Goal: Task Accomplishment & Management: Manage account settings

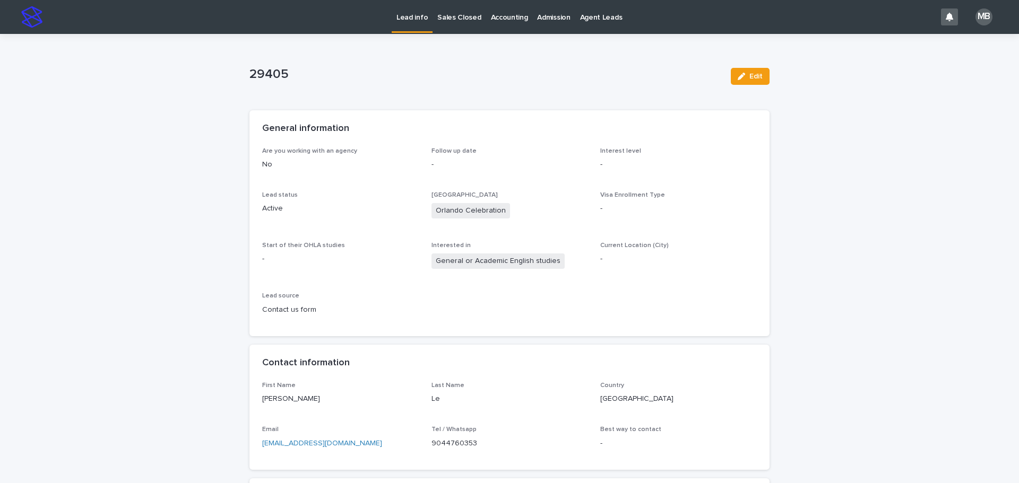
click at [454, 14] on p "Sales Closed" at bounding box center [459, 11] width 44 height 22
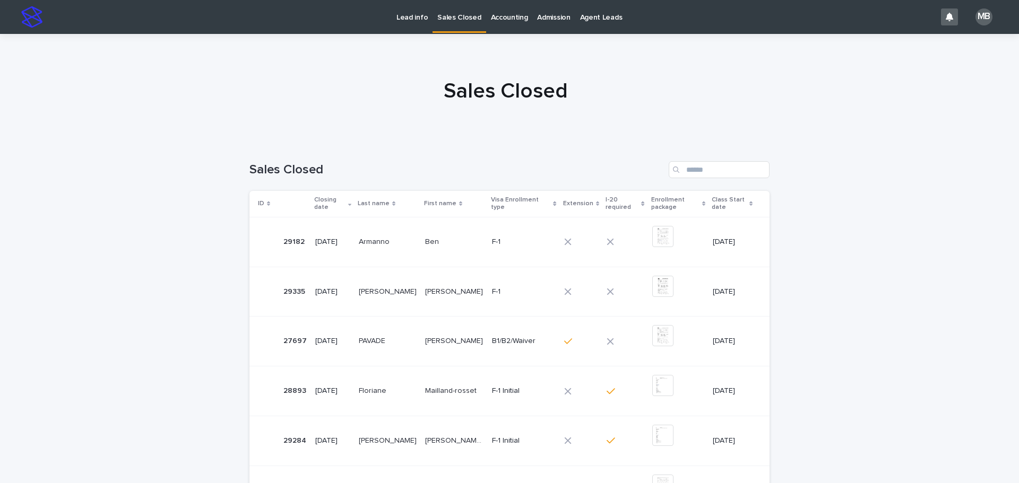
click at [893, 224] on div "Loading... Saving… Loading... Saving… Sales Closed ID Closing date Last name Fi…" at bounding box center [509, 463] width 1019 height 646
click at [401, 21] on p "Lead info" at bounding box center [411, 11] width 31 height 22
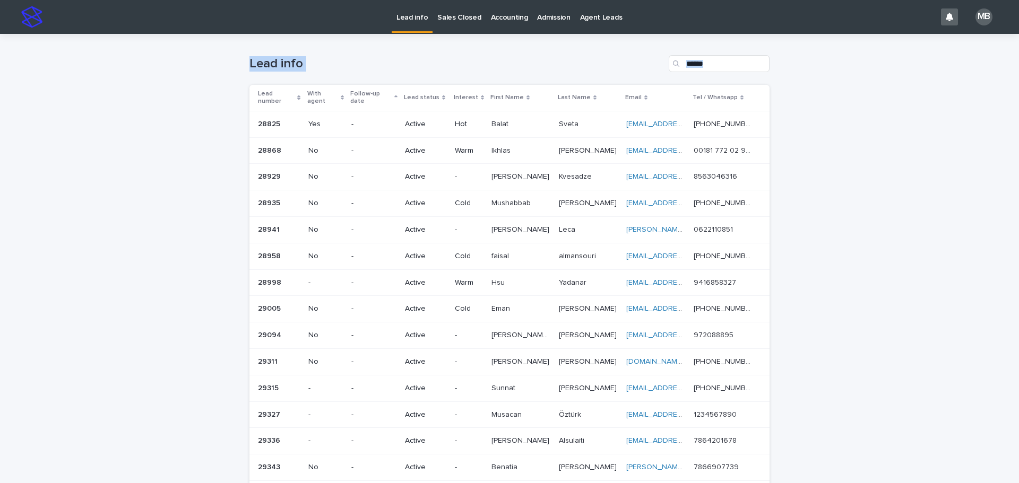
drag, startPoint x: 183, startPoint y: 53, endPoint x: 865, endPoint y: 299, distance: 725.5
click at [865, 299] on div "Loading... Saving… Loading... Saving… Lead info Lead number With agent Follow-u…" at bounding box center [509, 426] width 1019 height 784
click at [867, 296] on div "Loading... Saving… Loading... Saving… Lead info Lead number With agent Follow-u…" at bounding box center [509, 426] width 1019 height 784
click at [459, 26] on link "Sales Closed" at bounding box center [458, 16] width 53 height 33
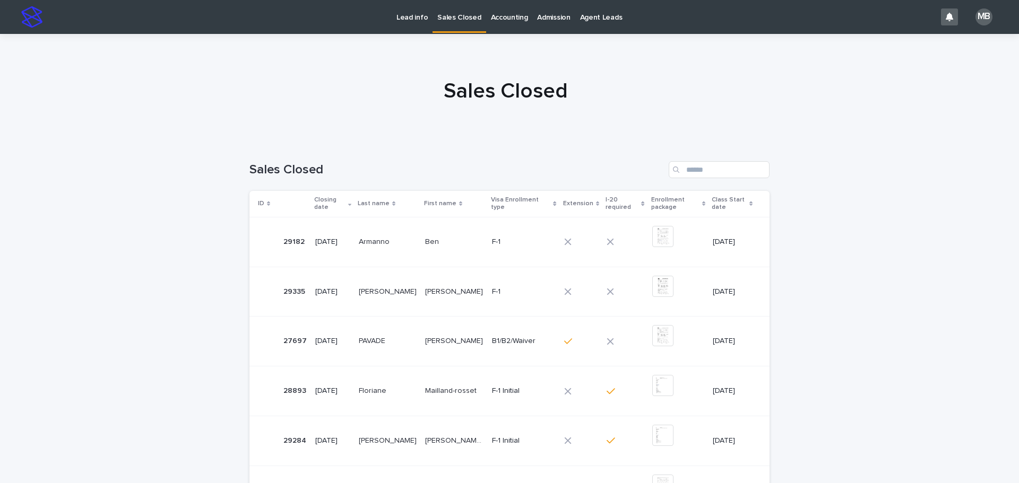
click at [415, 13] on p "Lead info" at bounding box center [411, 11] width 31 height 22
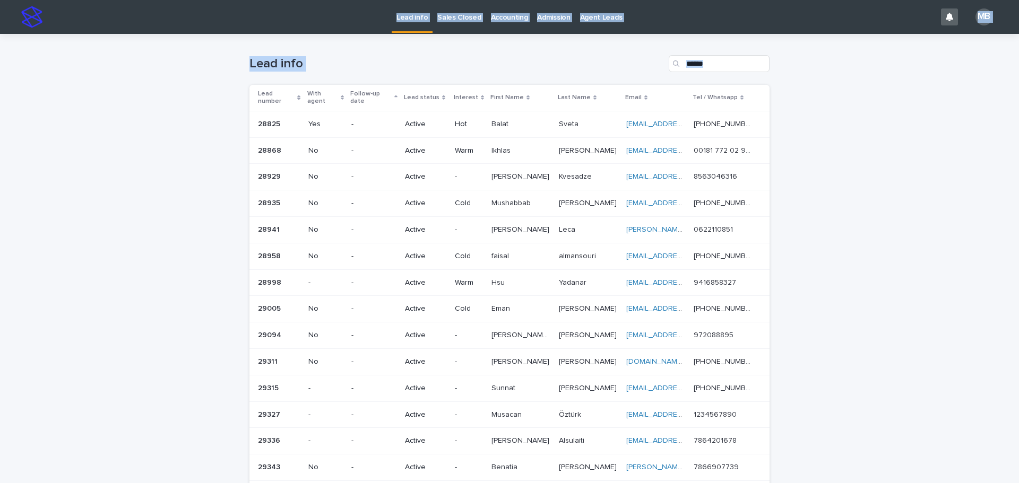
drag, startPoint x: 931, startPoint y: 318, endPoint x: 939, endPoint y: 325, distance: 10.5
click at [941, 326] on div "Lead info Sales Closed Accounting Admission Agent Leads MB Loading... Saving… L…" at bounding box center [509, 424] width 1019 height 848
click at [931, 318] on div "Loading... Saving… Loading... Saving… Lead info Lead number With agent Follow-u…" at bounding box center [509, 426] width 1019 height 784
click at [433, 11] on div "Sales Closed" at bounding box center [458, 11] width 53 height 22
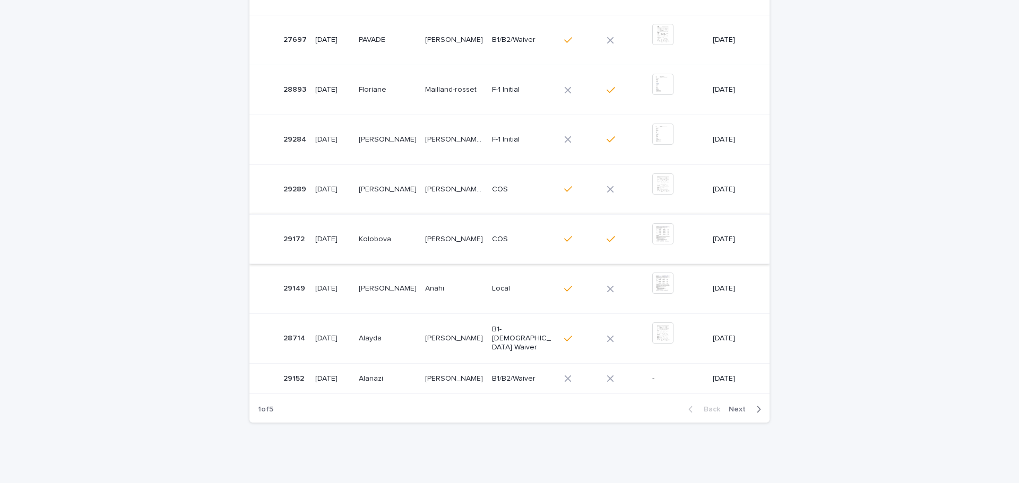
scroll to position [318, 0]
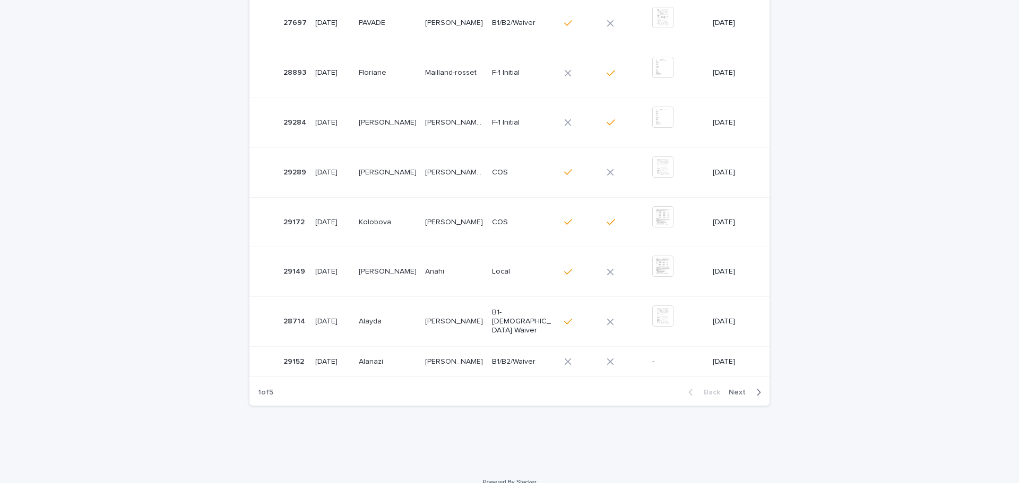
click at [742, 388] on button "Next" at bounding box center [746, 393] width 45 height 10
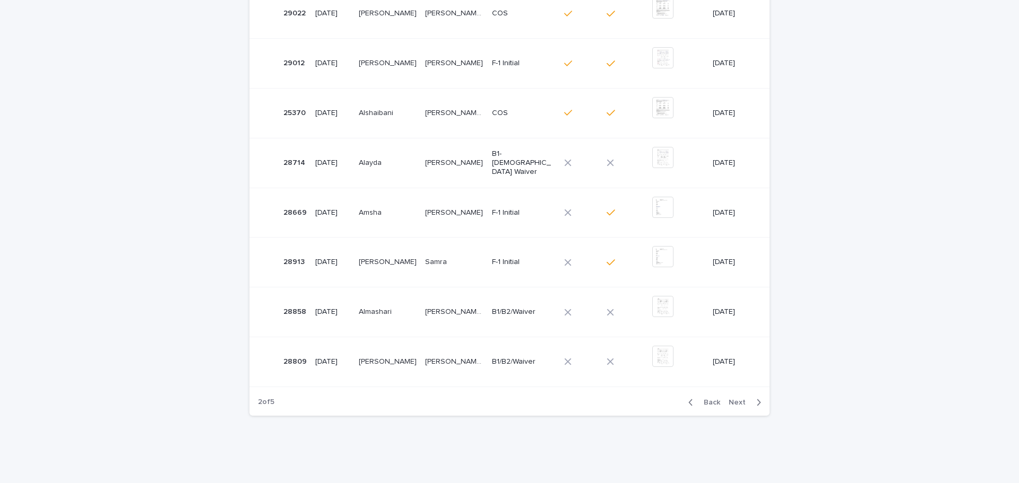
click at [95, 262] on div "Loading... Saving… Loading... Saving… Sales Closed ID Closing date Last name Fi…" at bounding box center [509, 144] width 1019 height 665
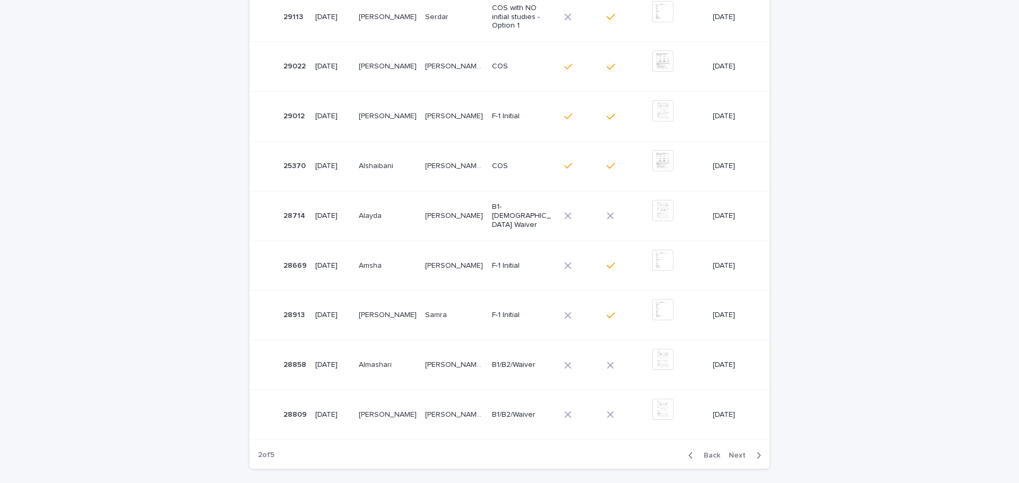
scroll to position [328, 0]
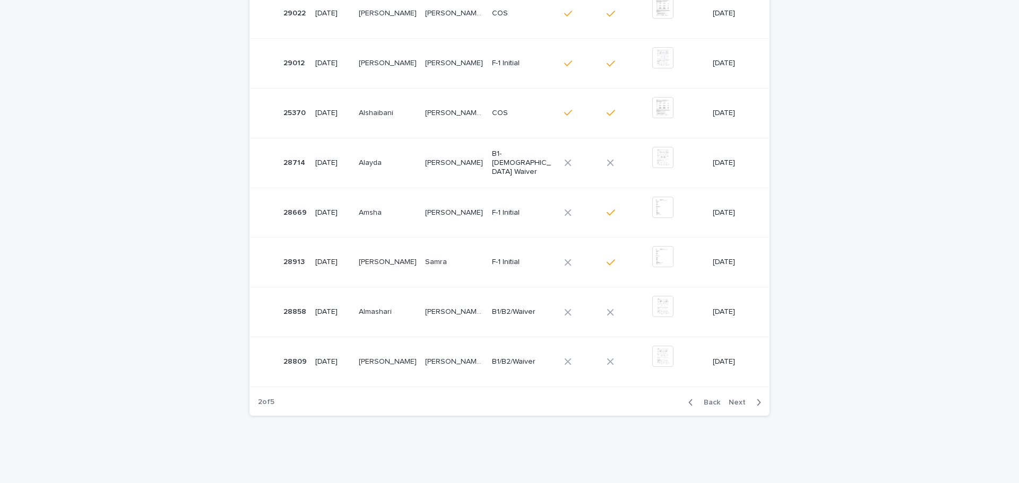
click at [725, 402] on button "Next" at bounding box center [746, 403] width 45 height 10
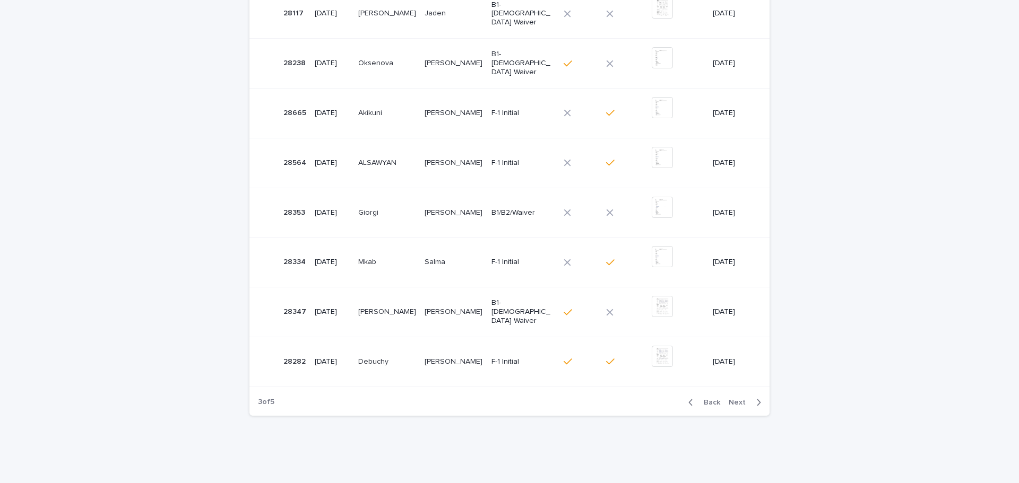
click at [158, 301] on div "Loading... Saving… Loading... Saving… Sales Closed ID Closing date Last name Fi…" at bounding box center [509, 144] width 1019 height 665
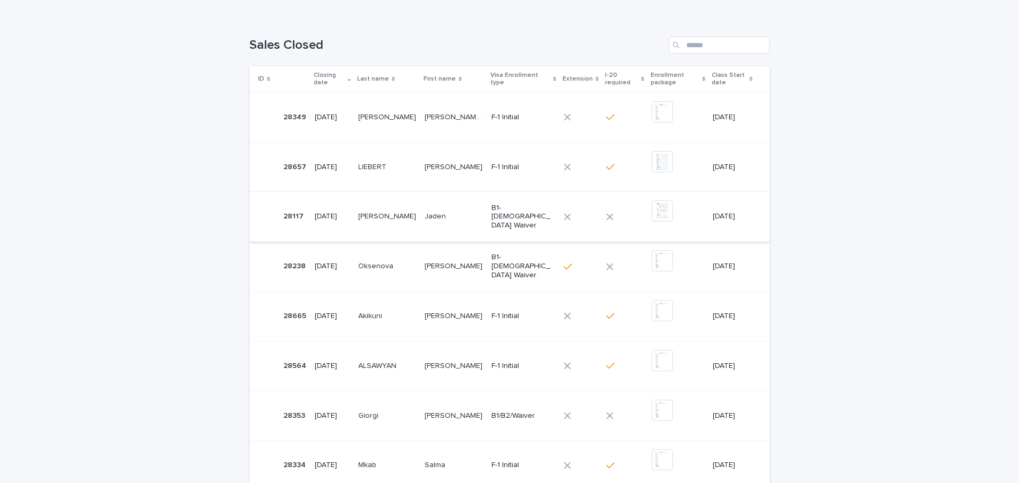
scroll to position [116, 0]
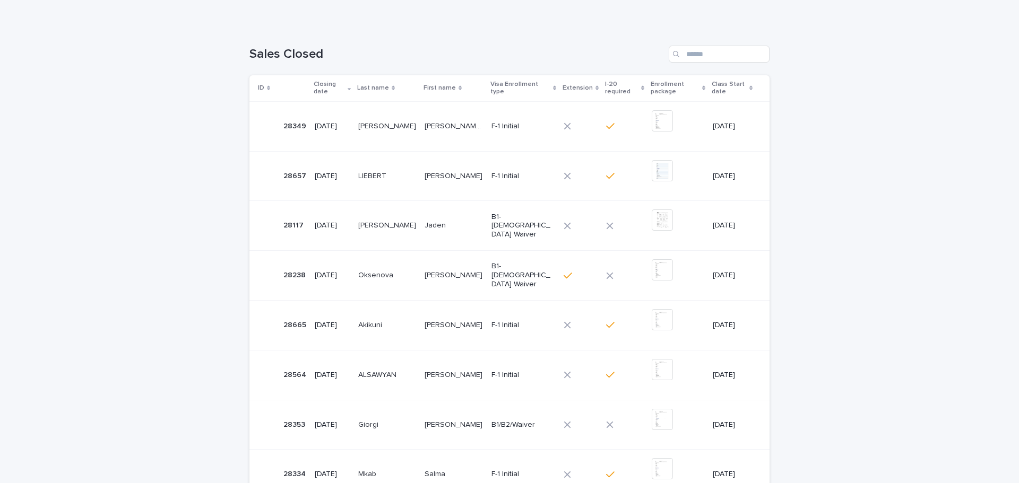
click at [181, 184] on div "Loading... Saving… Loading... Saving… Sales Closed ID Closing date Last name Fi…" at bounding box center [509, 356] width 1019 height 665
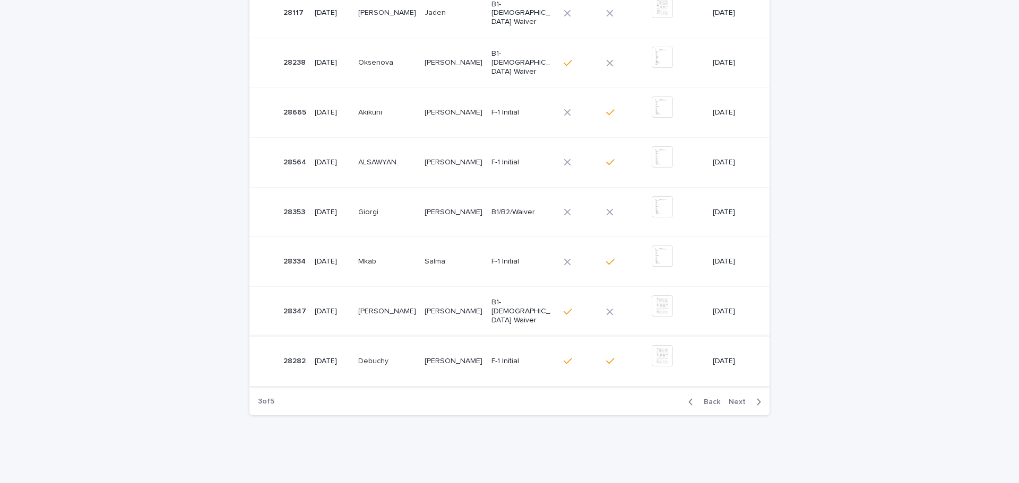
scroll to position [352, 0]
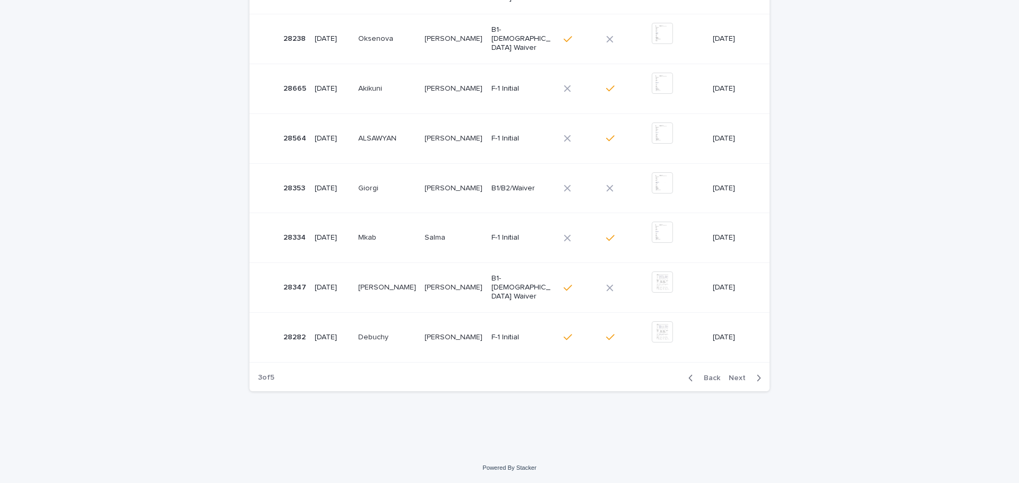
click at [737, 384] on div "Back Next" at bounding box center [725, 378] width 90 height 27
click at [739, 381] on span "Next" at bounding box center [739, 378] width 23 height 7
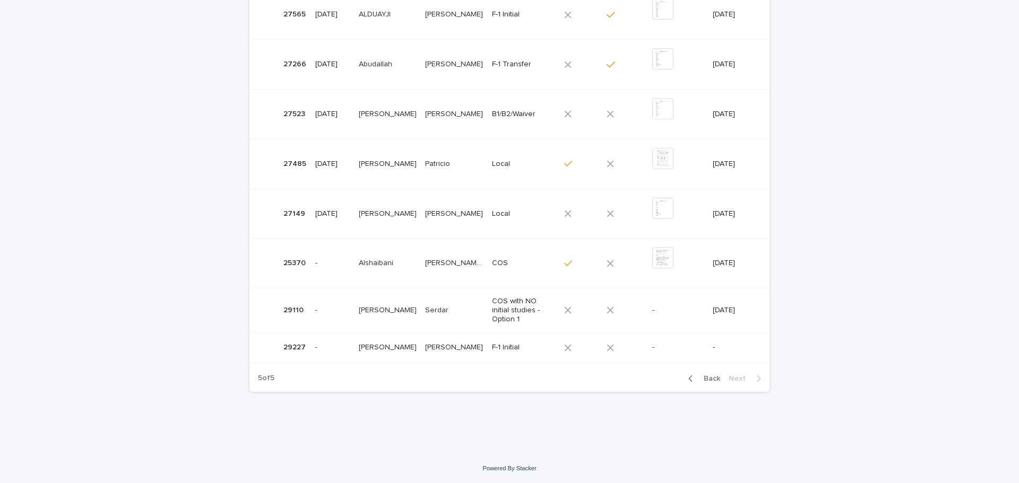
click at [890, 386] on div "Loading... Saving… Loading... Saving… Sales Closed ID Closing date Last name Fi…" at bounding box center [509, 133] width 1019 height 640
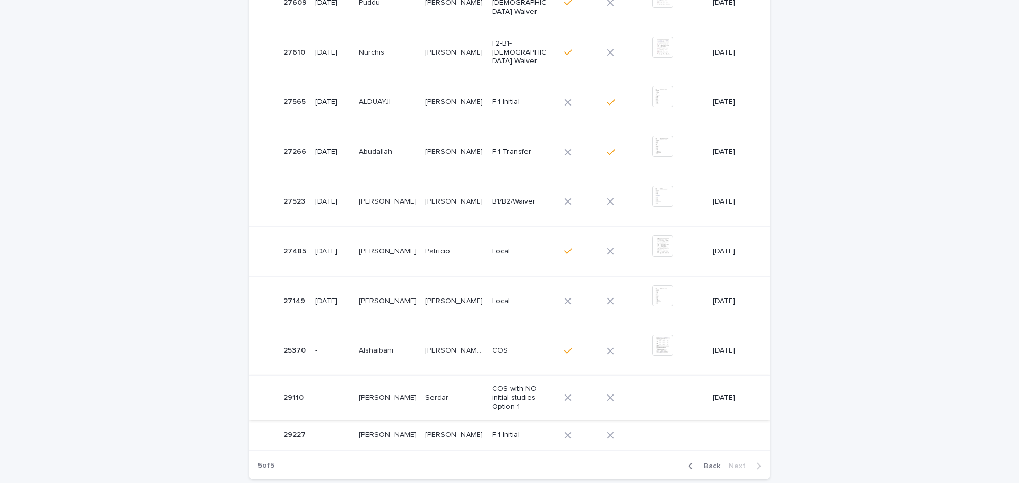
scroll to position [221, 0]
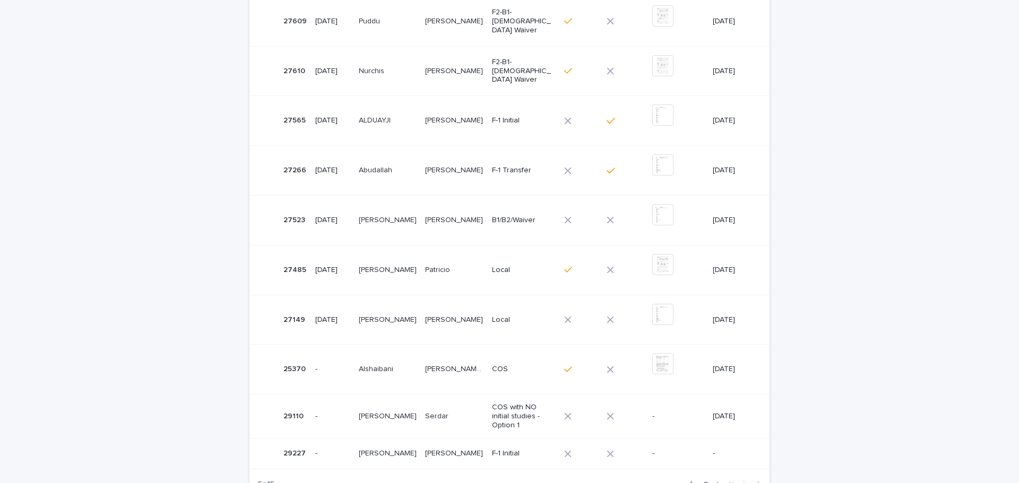
click at [169, 345] on div "Loading... Saving… Loading... Saving… Sales Closed ID Closing date Last name Fi…" at bounding box center [509, 239] width 1019 height 640
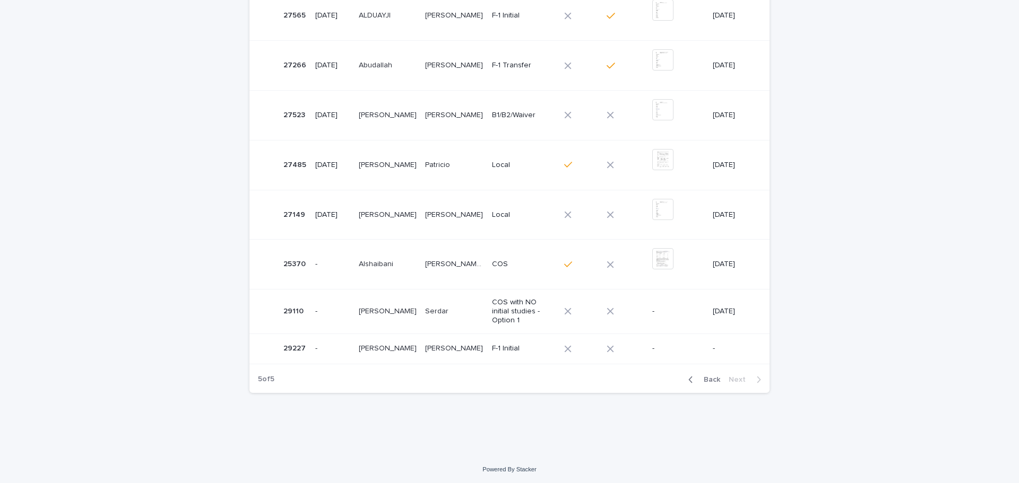
scroll to position [327, 0]
click at [701, 380] on span "Back" at bounding box center [708, 378] width 23 height 7
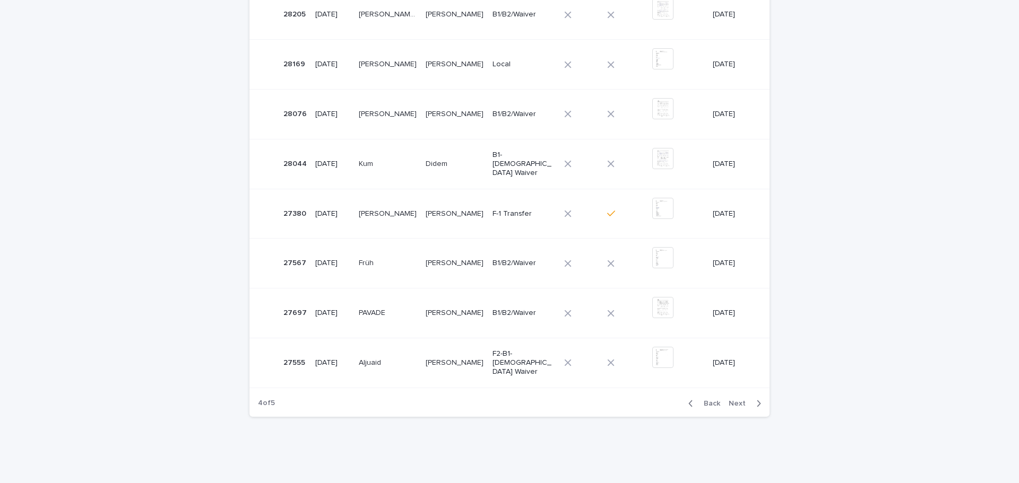
scroll to position [339, 0]
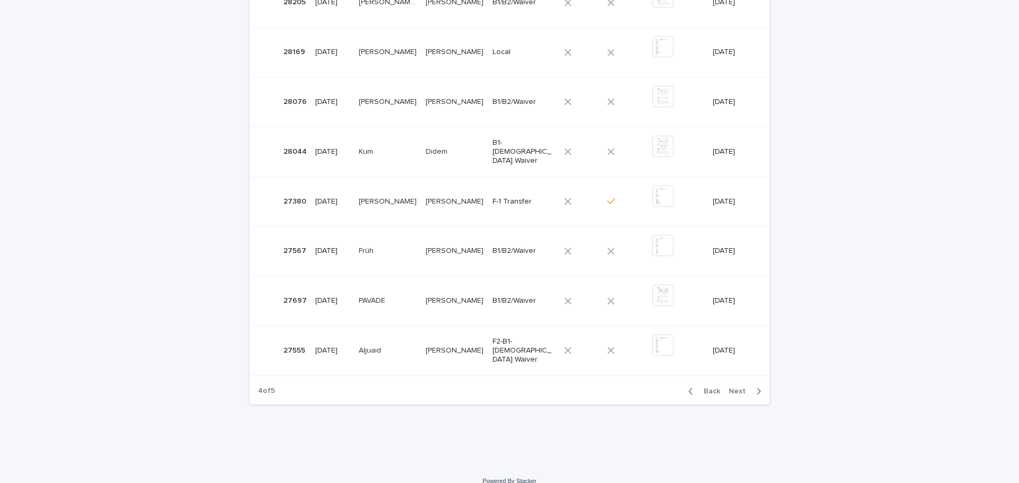
click at [708, 390] on span "Back" at bounding box center [708, 391] width 23 height 7
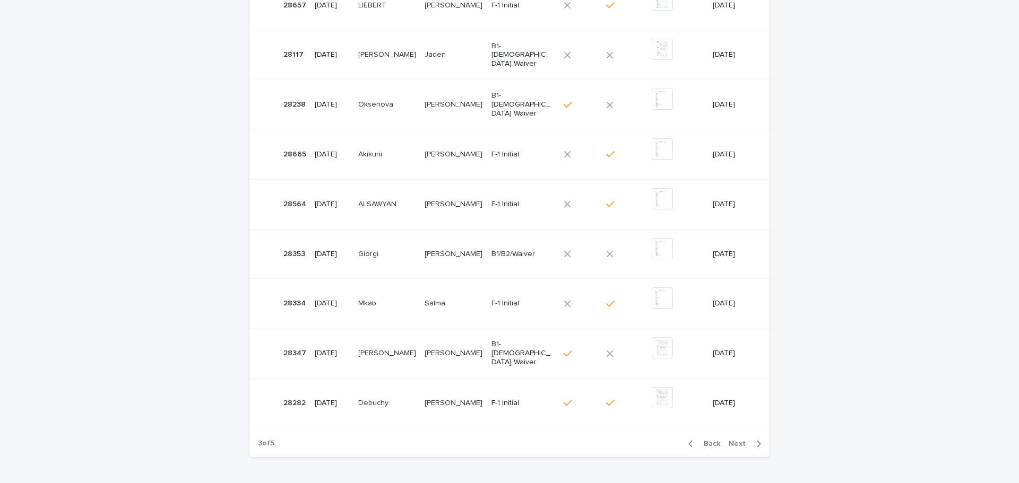
scroll to position [286, 0]
click at [98, 240] on div "Loading... Saving… Loading... Saving… Sales Closed ID Closing date Last name Fi…" at bounding box center [509, 186] width 1019 height 665
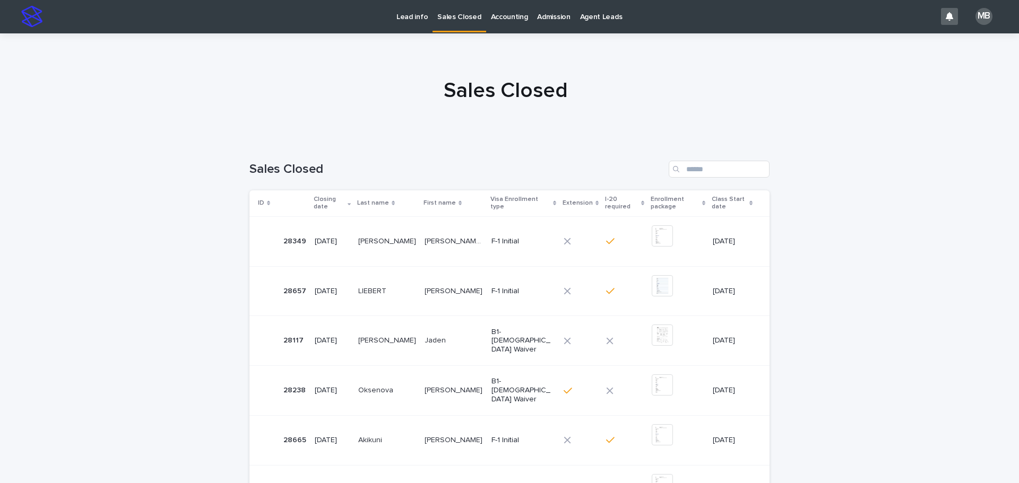
scroll to position [0, 0]
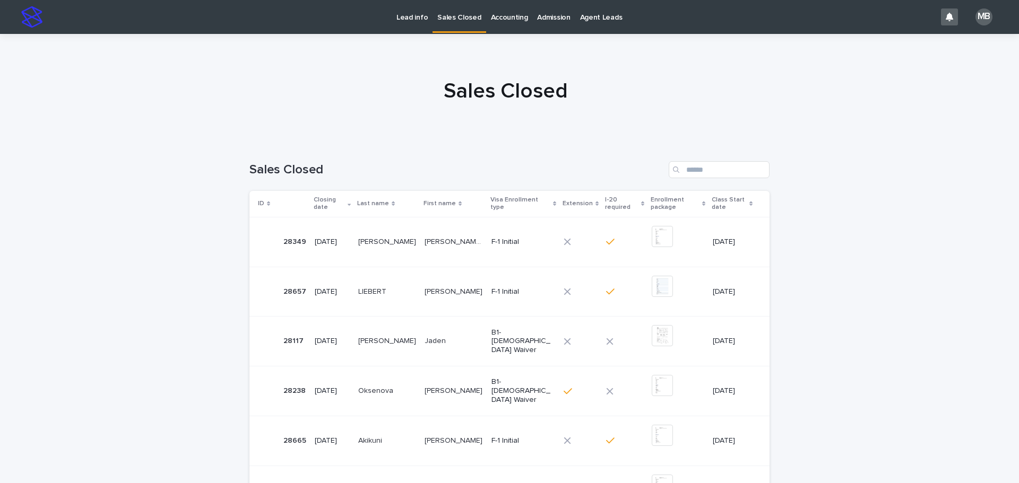
click at [424, 27] on link "Lead info" at bounding box center [412, 16] width 41 height 33
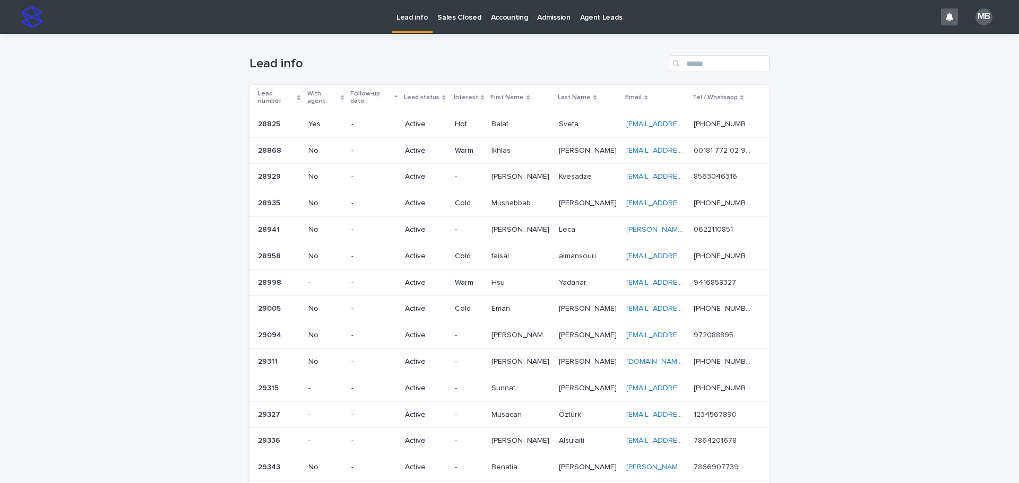
click at [39, 52] on div "Loading... Saving… Loading... Saving… Lead info Lead number With agent Follow-u…" at bounding box center [509, 426] width 1019 height 784
click at [83, 118] on div "Loading... Saving… Loading... Saving… Lead info Lead number With agent Follow-u…" at bounding box center [509, 426] width 1019 height 784
click at [446, 21] on p "Sales Closed" at bounding box center [459, 11] width 44 height 22
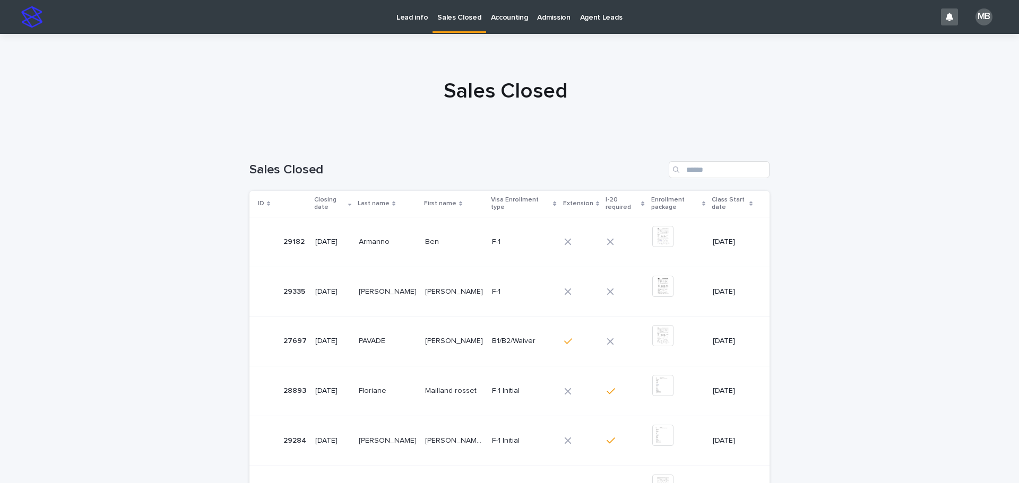
click at [907, 366] on div "Loading... Saving… Loading... Saving… Sales Closed ID Closing date Last name Fi…" at bounding box center [509, 463] width 1019 height 646
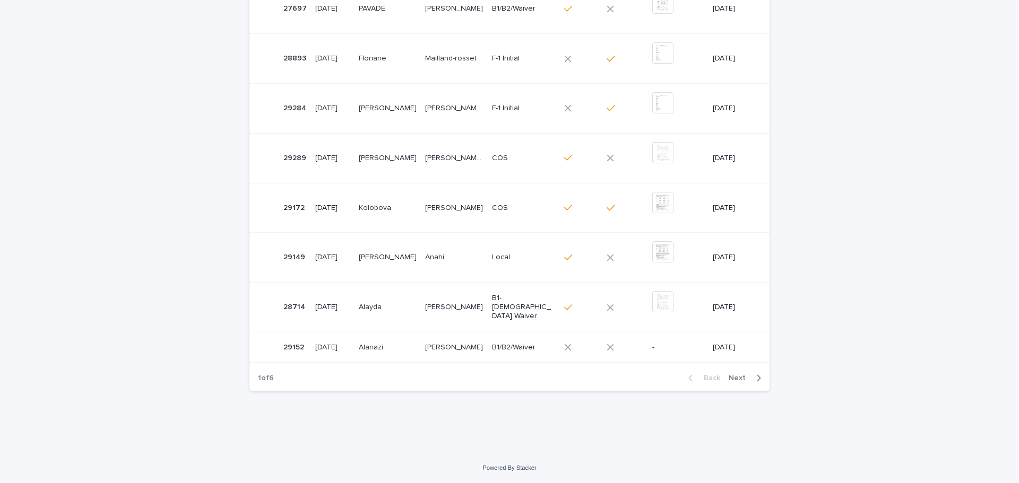
click at [730, 377] on span "Next" at bounding box center [739, 378] width 23 height 7
click at [730, 376] on div "Back Next" at bounding box center [725, 378] width 90 height 27
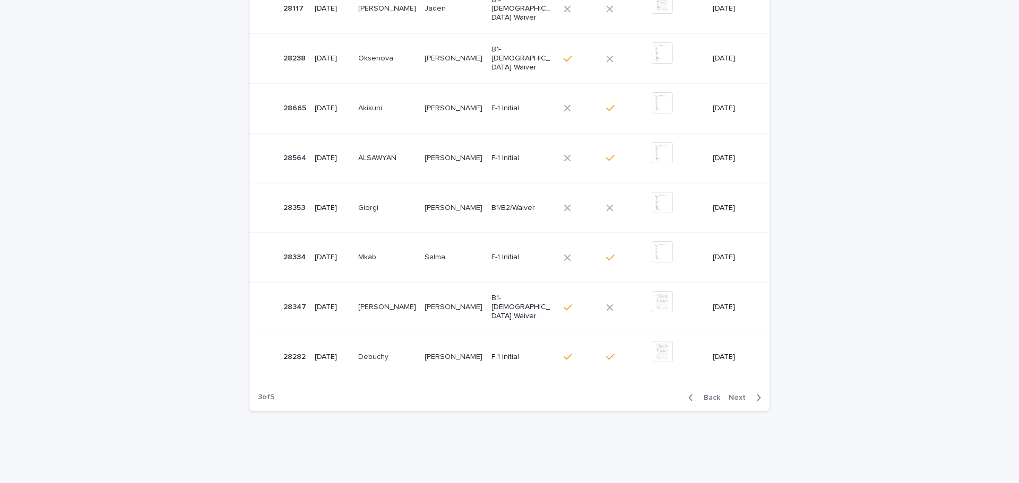
scroll to position [342, 0]
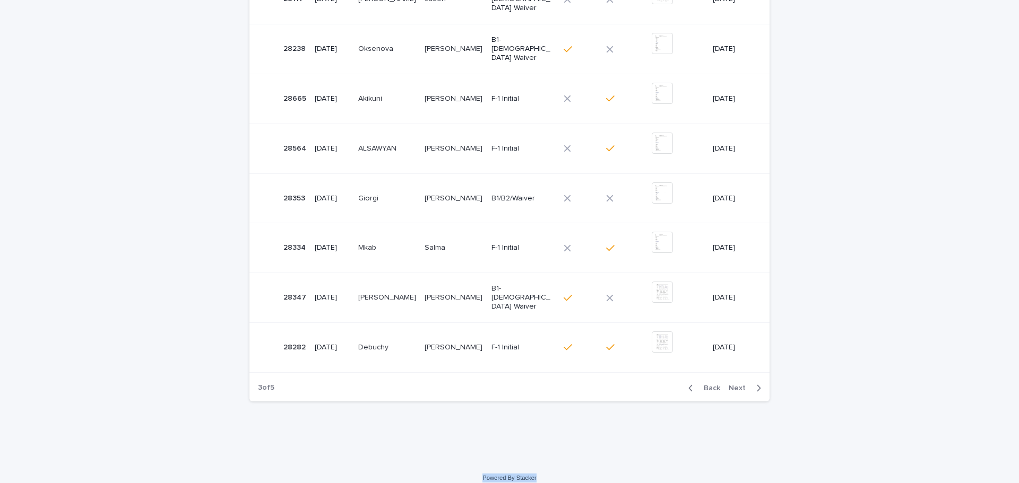
click at [730, 376] on div "Back Next" at bounding box center [725, 388] width 90 height 27
click at [732, 385] on span "Next" at bounding box center [739, 388] width 23 height 7
click at [841, 366] on div "Loading... Saving… Loading... Saving… Sales Closed ID Closing date Last name Fi…" at bounding box center [509, 130] width 1019 height 665
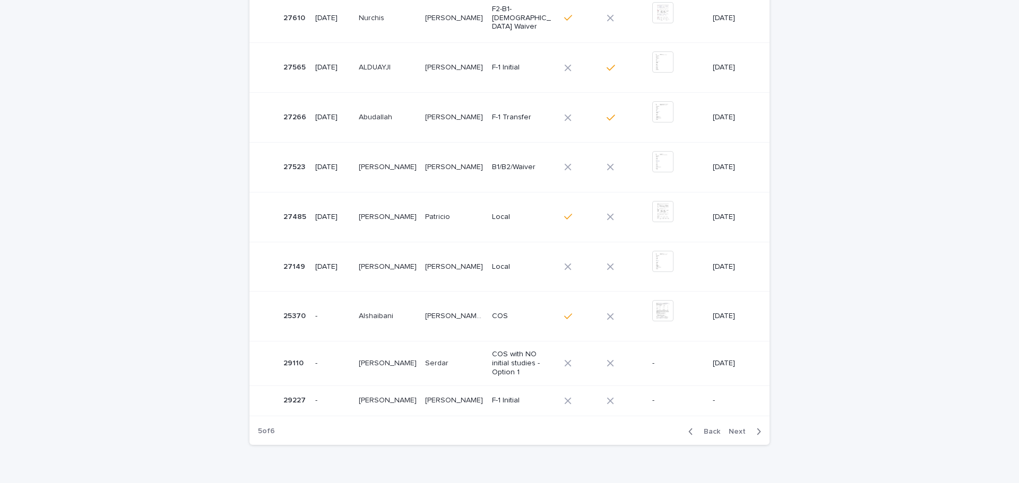
scroll to position [8, 0]
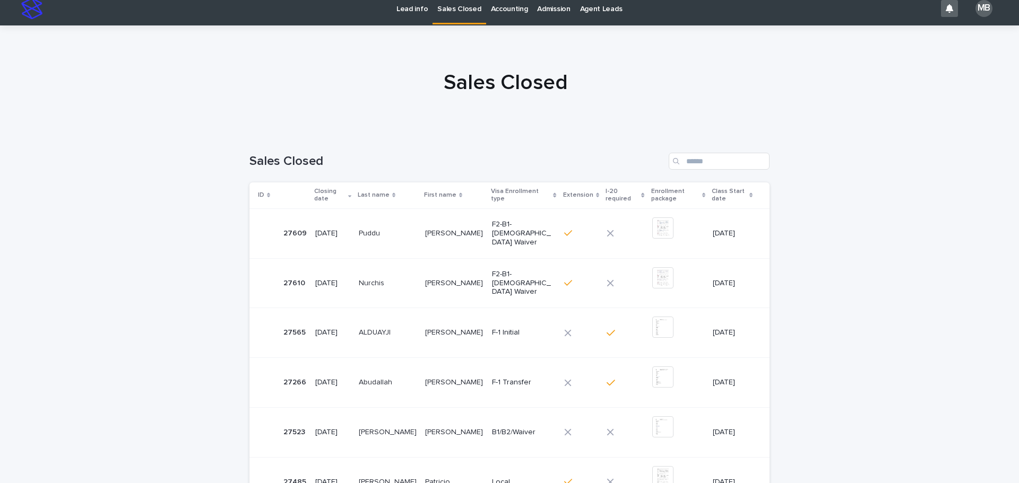
click at [462, 9] on p "Sales Closed" at bounding box center [459, 3] width 44 height 22
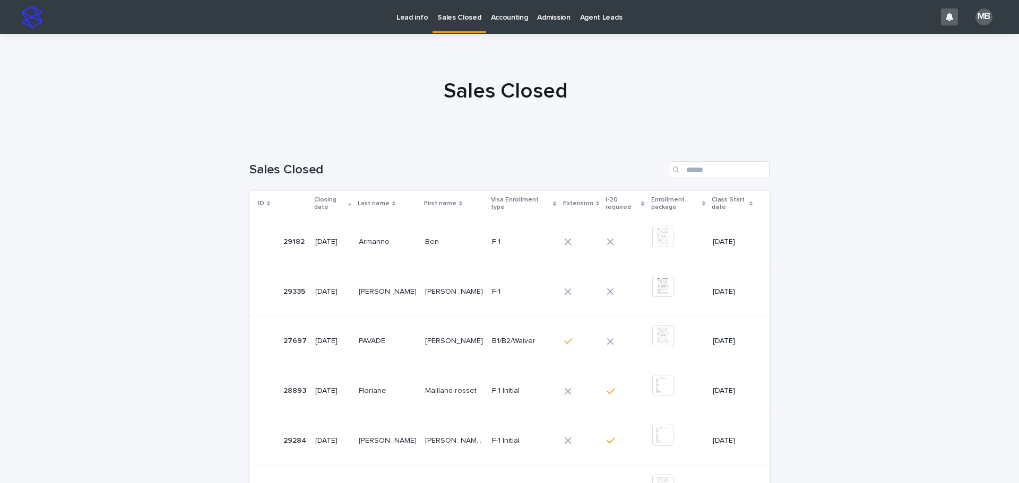
click at [413, 13] on p "Lead info" at bounding box center [411, 11] width 31 height 22
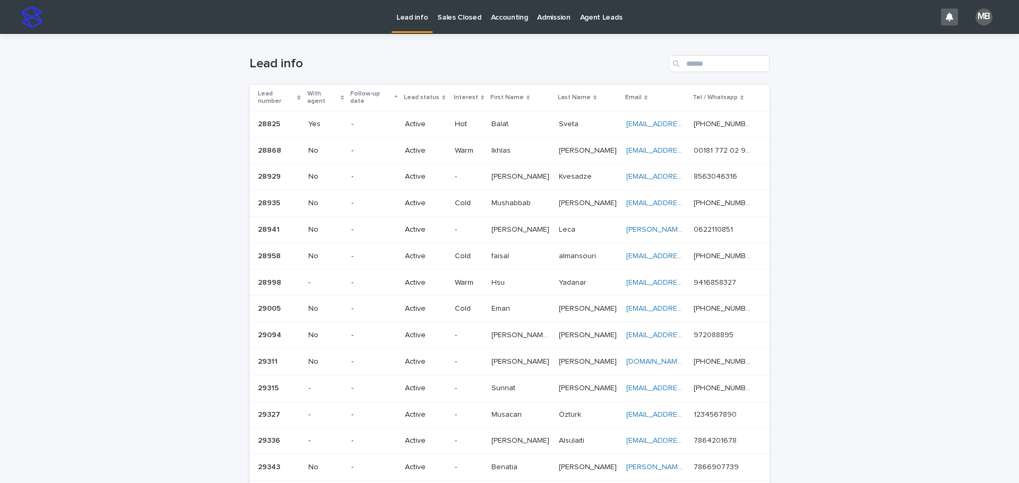
click at [454, 32] on link "Sales Closed" at bounding box center [458, 16] width 53 height 33
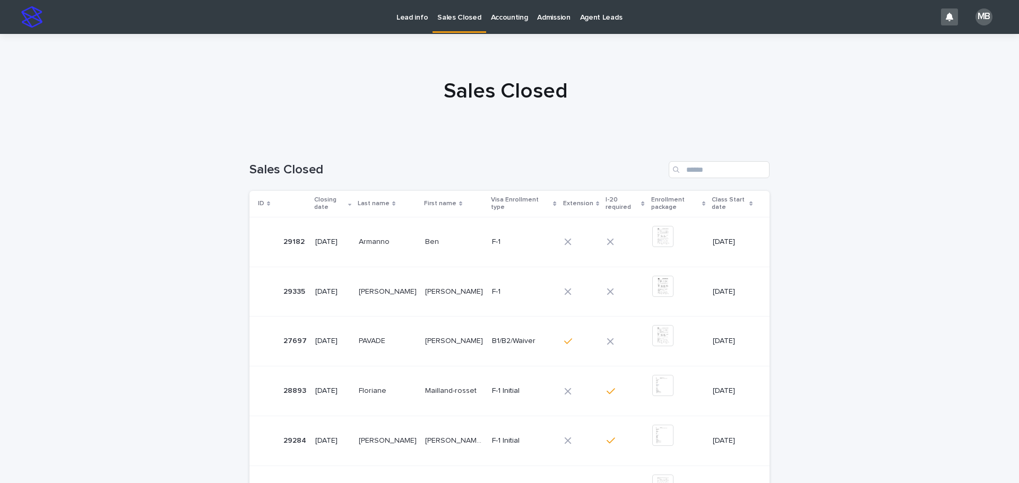
click at [377, 71] on div at bounding box center [505, 86] width 1011 height 106
drag, startPoint x: 184, startPoint y: 102, endPoint x: 889, endPoint y: 302, distance: 732.9
click at [889, 305] on div "Lead info Sales Closed Accounting Admission Agent Leads MB Sales Closed Loading…" at bounding box center [509, 408] width 1019 height 816
click at [889, 302] on div "Loading... Saving… Loading... Saving… Sales Closed ID Closing date Last name Fi…" at bounding box center [509, 463] width 1019 height 646
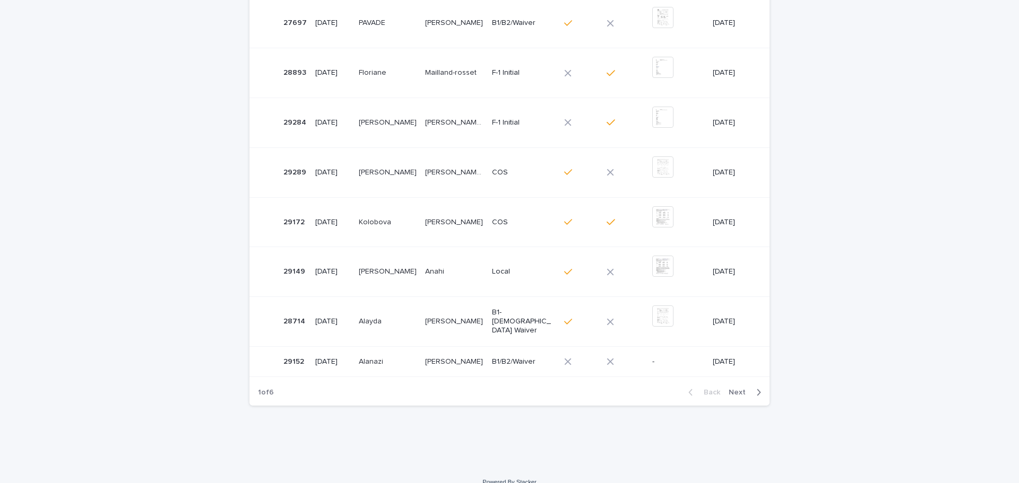
scroll to position [333, 0]
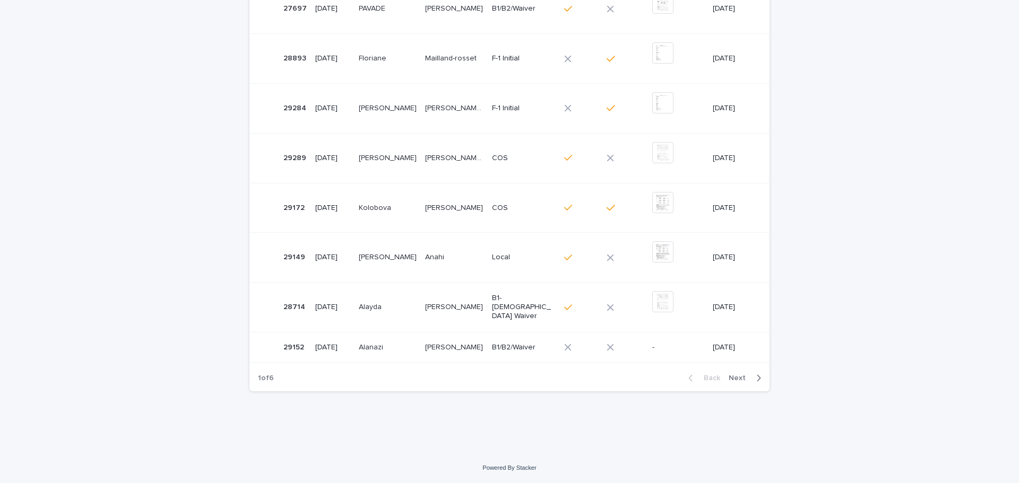
click at [739, 377] on span "Next" at bounding box center [739, 378] width 23 height 7
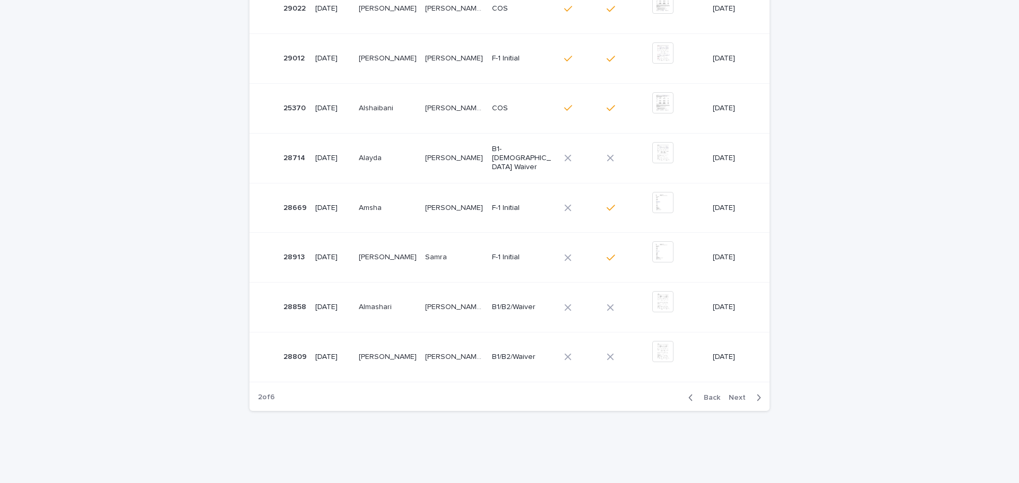
click at [739, 385] on div "Back Next" at bounding box center [725, 398] width 90 height 27
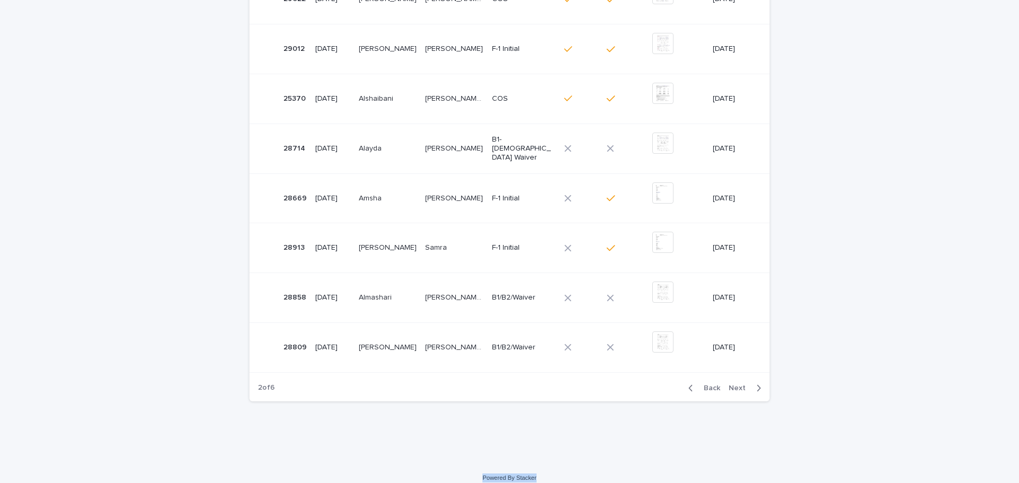
click at [739, 377] on div "Back Next" at bounding box center [725, 388] width 90 height 27
click at [737, 385] on span "Next" at bounding box center [739, 388] width 23 height 7
click at [737, 387] on div "Back Next" at bounding box center [725, 388] width 90 height 27
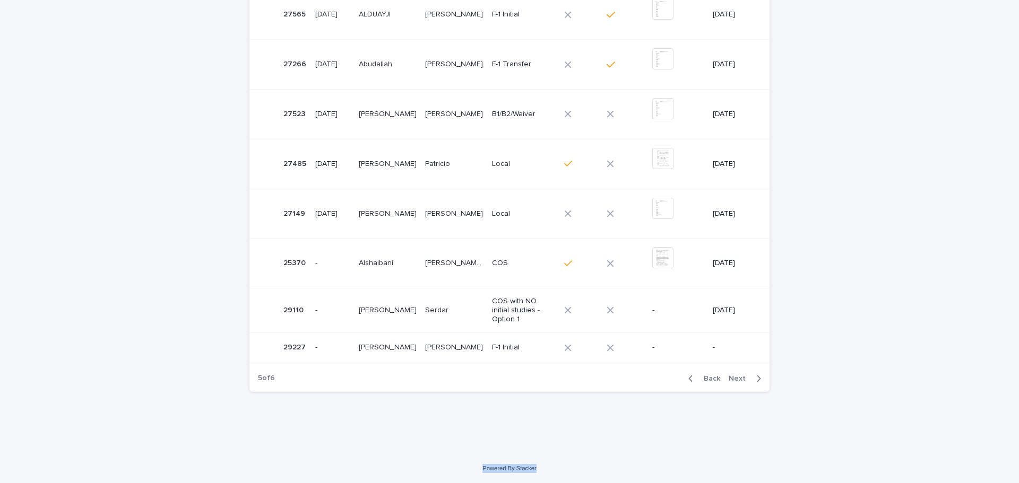
scroll to position [327, 0]
click at [740, 376] on span "Next" at bounding box center [739, 378] width 23 height 7
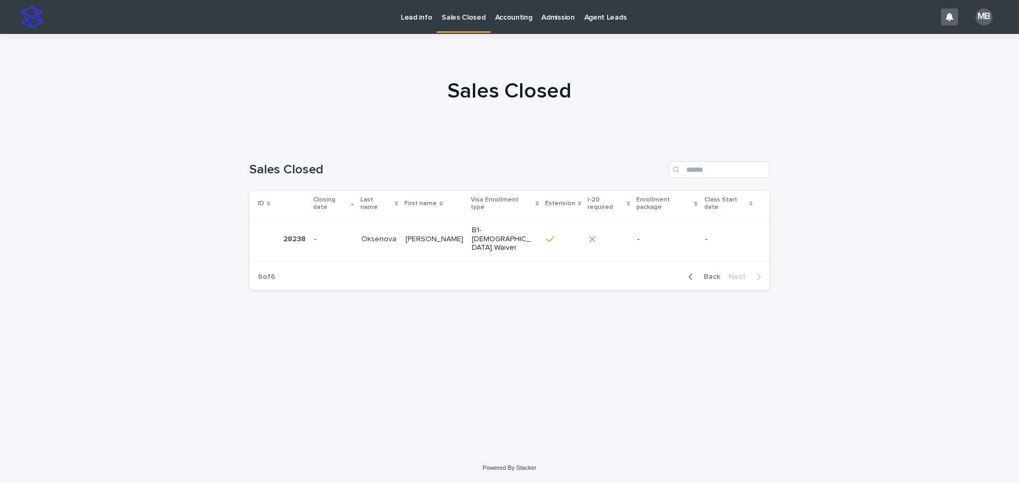
click at [806, 383] on div "Loading... Saving… Loading... Saving… Sales Closed ID Closing date Last name Fi…" at bounding box center [509, 296] width 1019 height 313
click at [484, 226] on p "B1-[DEMOGRAPHIC_DATA] Waiver" at bounding box center [501, 239] width 59 height 27
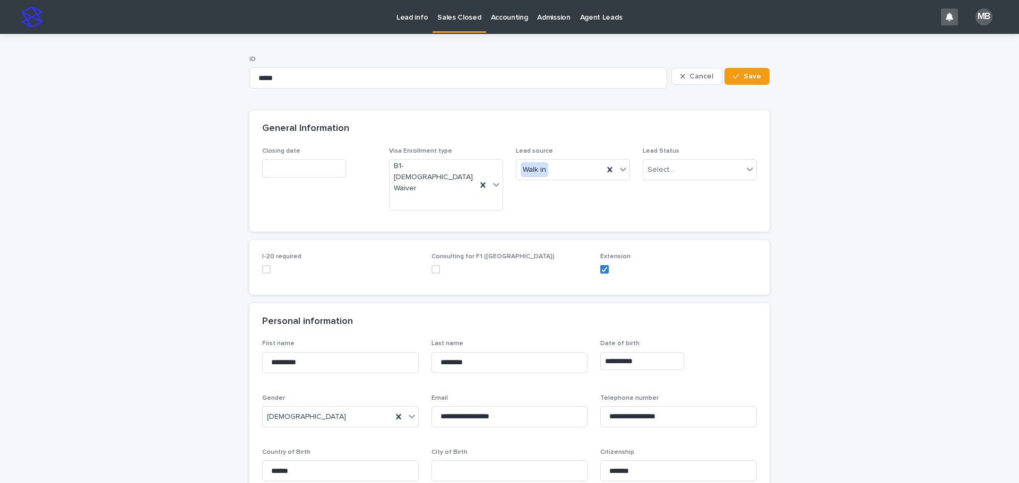
scroll to position [53, 0]
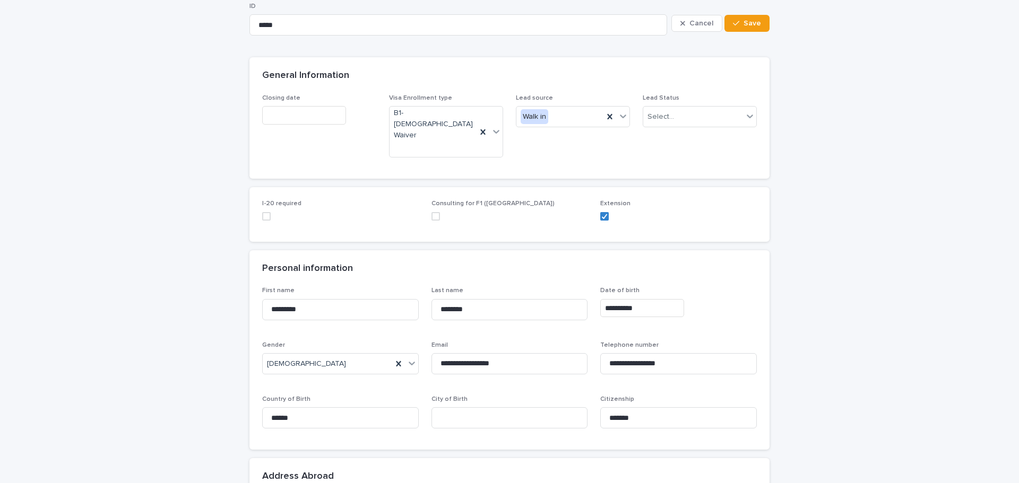
click at [313, 120] on input "text" at bounding box center [304, 115] width 84 height 19
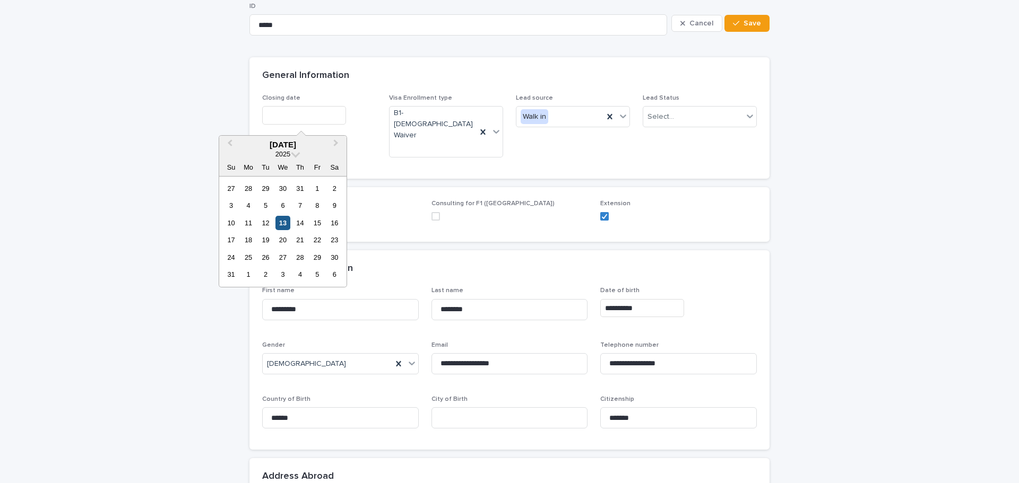
click at [281, 223] on div "13" at bounding box center [282, 223] width 14 height 14
type input "**********"
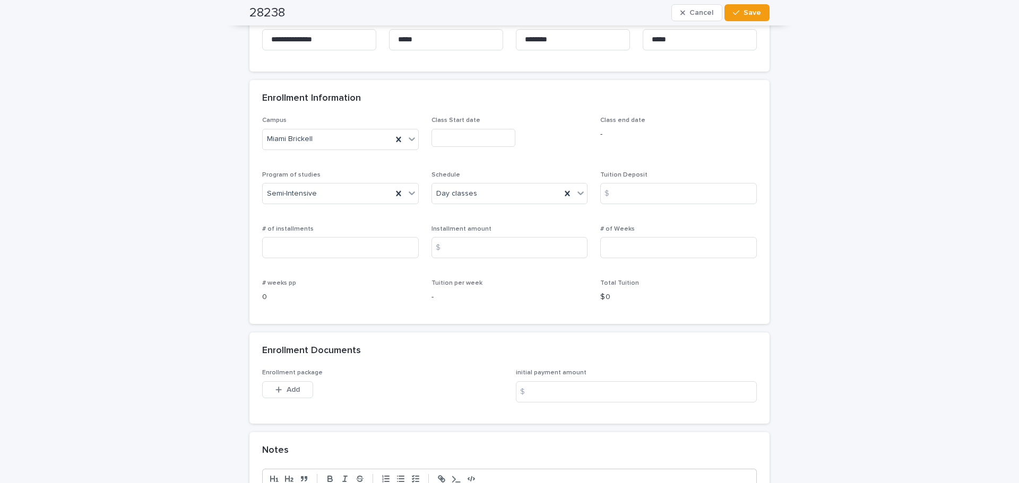
scroll to position [690, 0]
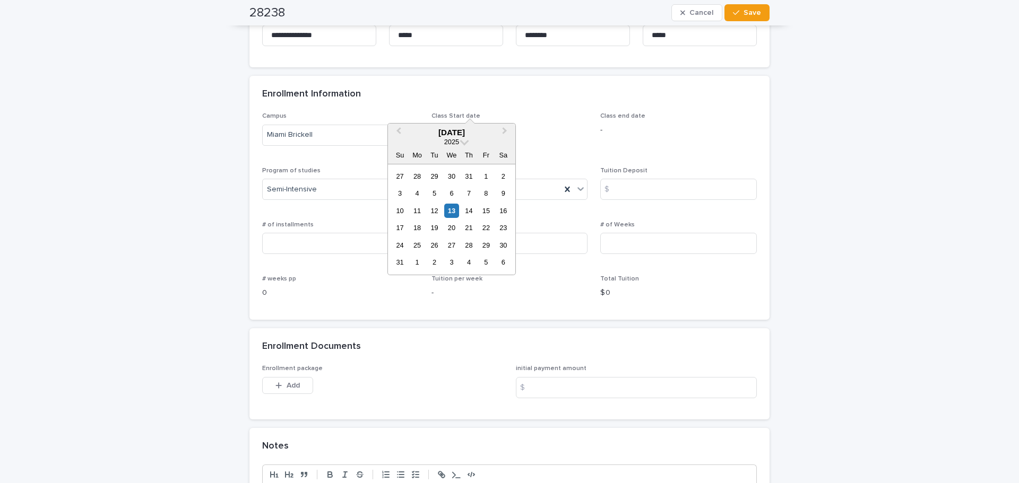
click at [448, 125] on input "text" at bounding box center [473, 134] width 84 height 19
click at [69, 292] on div "**********" at bounding box center [509, 17] width 1019 height 1347
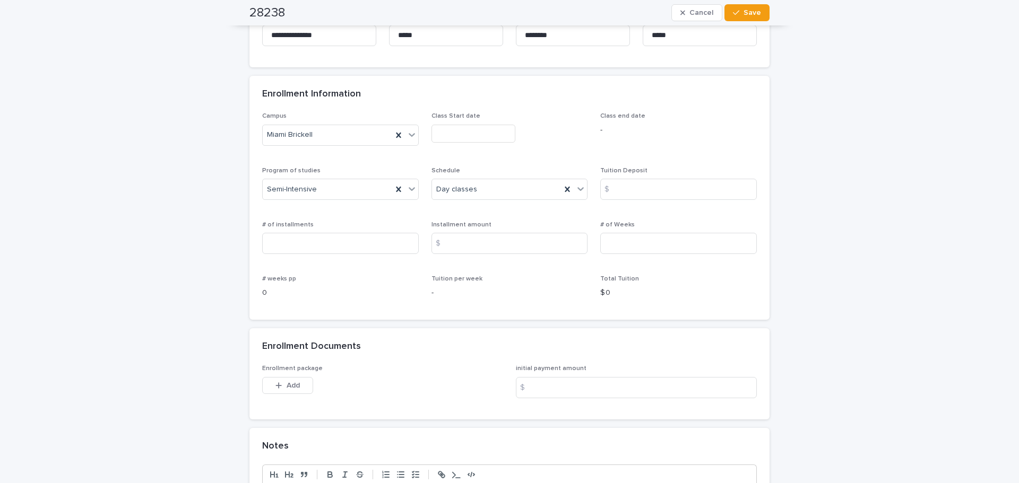
click at [481, 125] on input "text" at bounding box center [473, 134] width 84 height 19
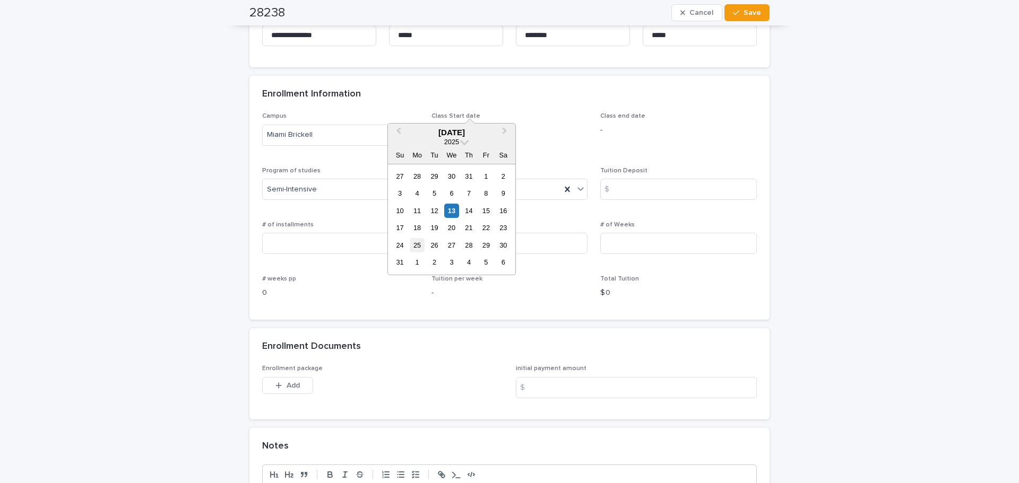
click at [419, 245] on div "25" at bounding box center [417, 245] width 14 height 14
type input "**********"
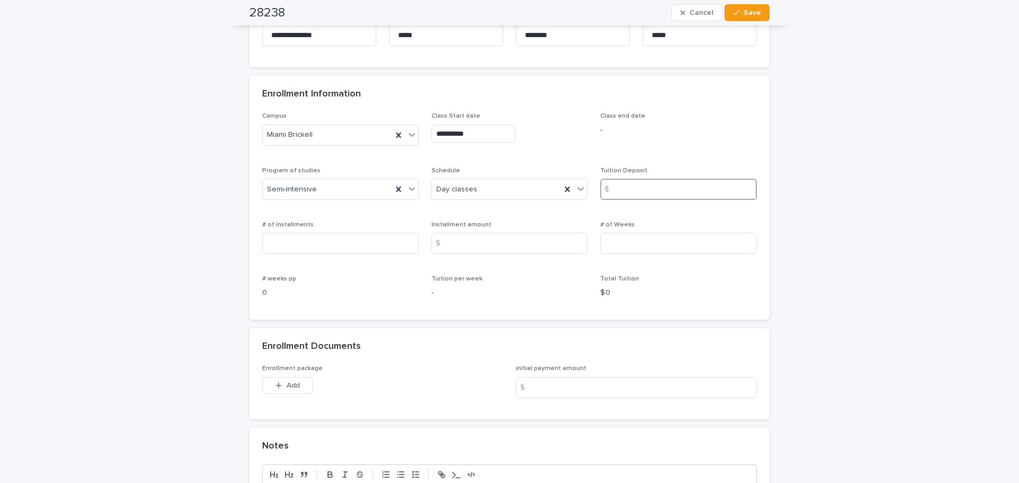
click at [647, 179] on input at bounding box center [678, 189] width 157 height 21
type input "*"
click at [653, 233] on input at bounding box center [678, 243] width 157 height 21
type input "*"
click at [530, 233] on input at bounding box center [509, 243] width 157 height 21
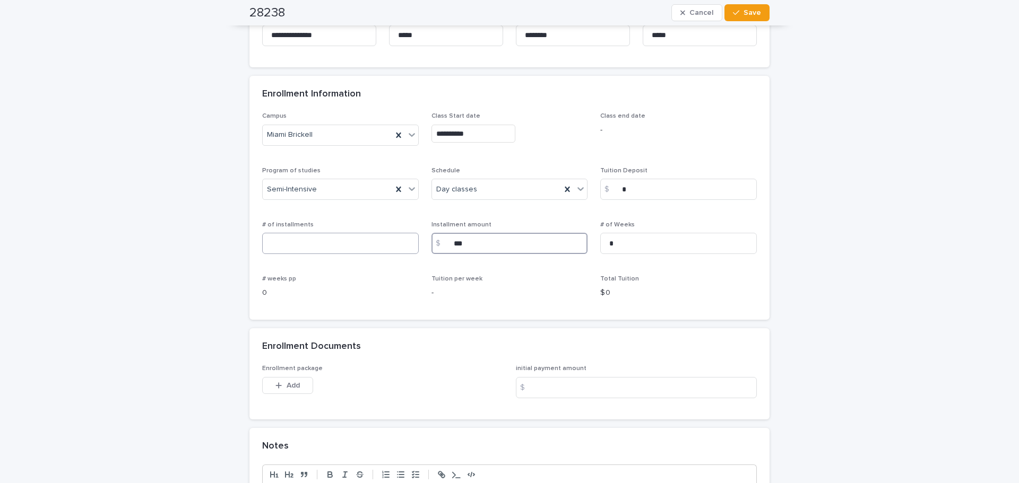
type input "***"
click at [367, 233] on input at bounding box center [340, 243] width 157 height 21
type input "*"
click at [593, 377] on input at bounding box center [636, 387] width 241 height 21
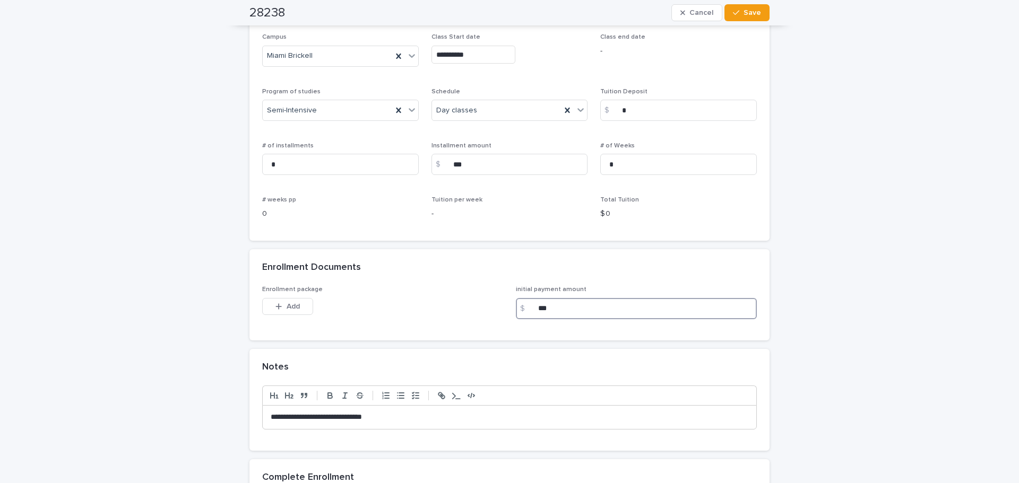
scroll to position [796, 0]
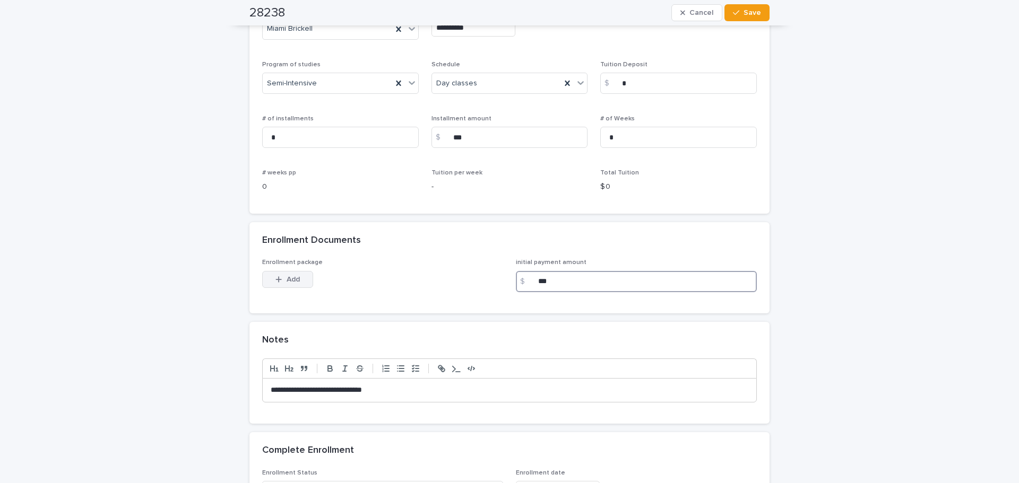
type input "***"
click at [281, 271] on button "Add" at bounding box center [287, 279] width 51 height 17
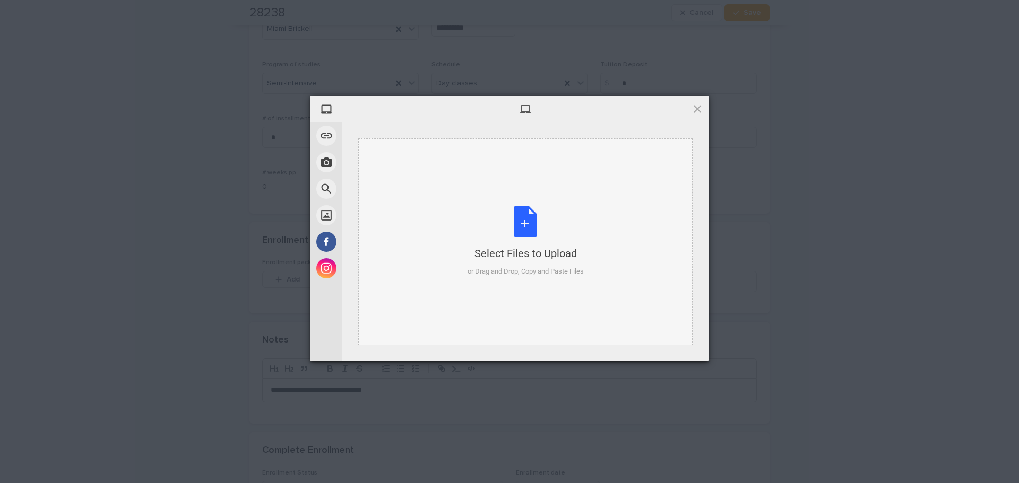
click at [573, 228] on div "Select Files to Upload or Drag and Drop, Copy and Paste Files" at bounding box center [525, 241] width 116 height 71
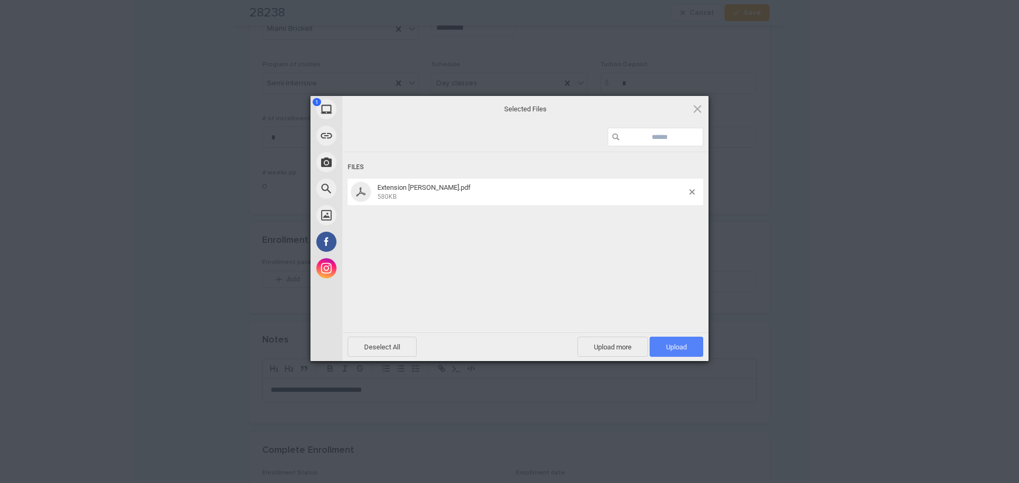
click at [694, 346] on span "Upload 1" at bounding box center [676, 347] width 54 height 20
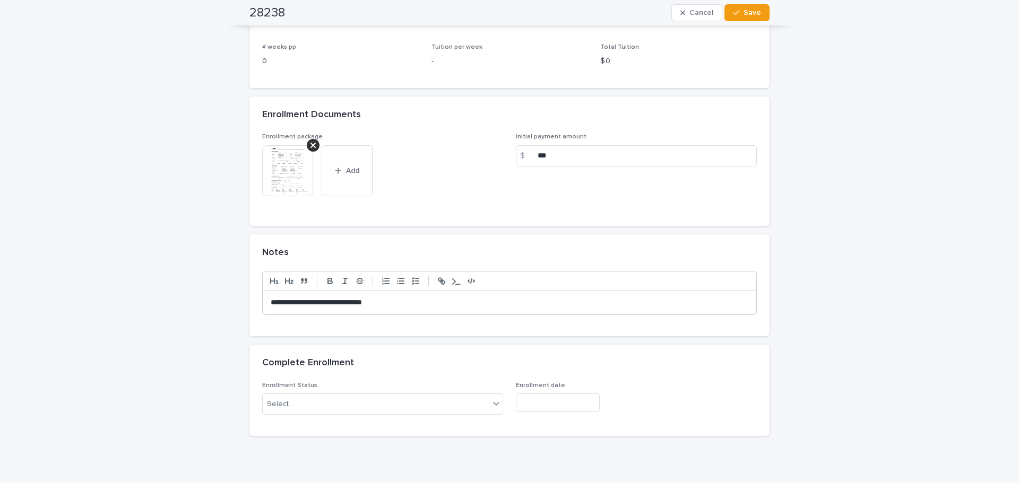
scroll to position [936, 0]
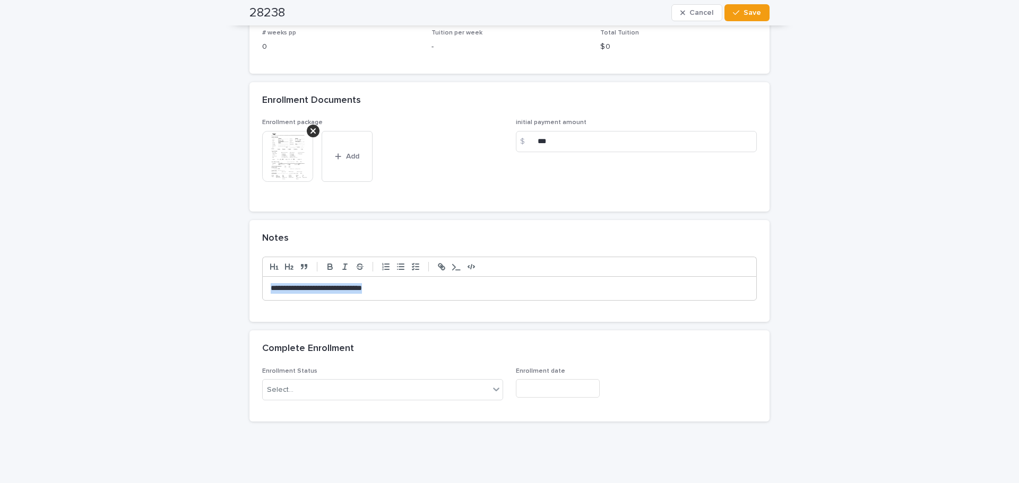
drag, startPoint x: 412, startPoint y: 256, endPoint x: 0, endPoint y: 259, distance: 411.7
click at [472, 370] on div "Enrollment Status Select..." at bounding box center [382, 388] width 241 height 41
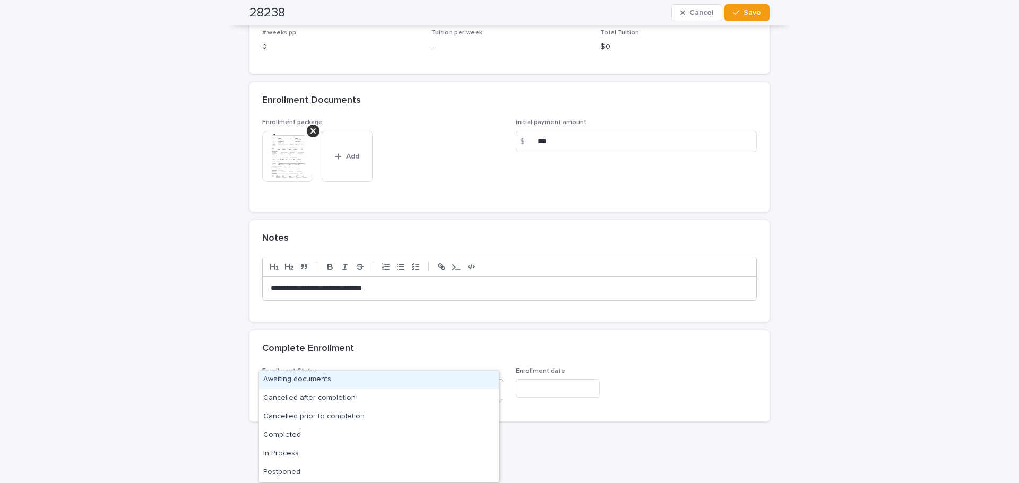
click at [468, 381] on div "Select..." at bounding box center [376, 390] width 227 height 18
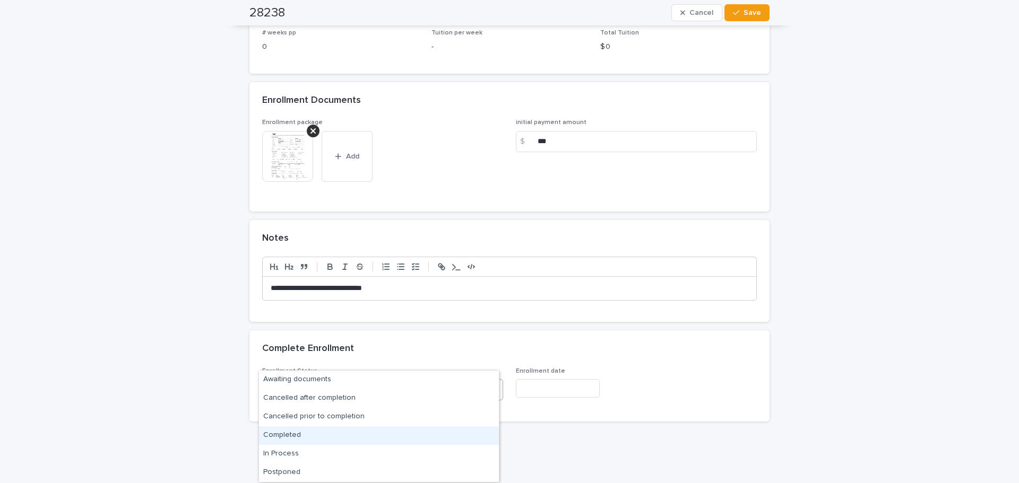
click at [410, 437] on div "Completed" at bounding box center [379, 436] width 240 height 19
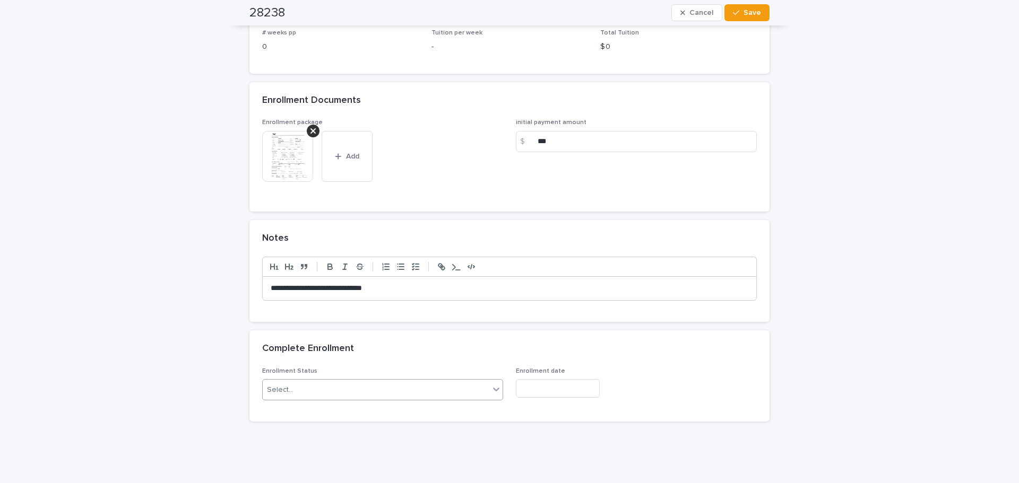
click at [587, 379] on input "text" at bounding box center [558, 388] width 84 height 19
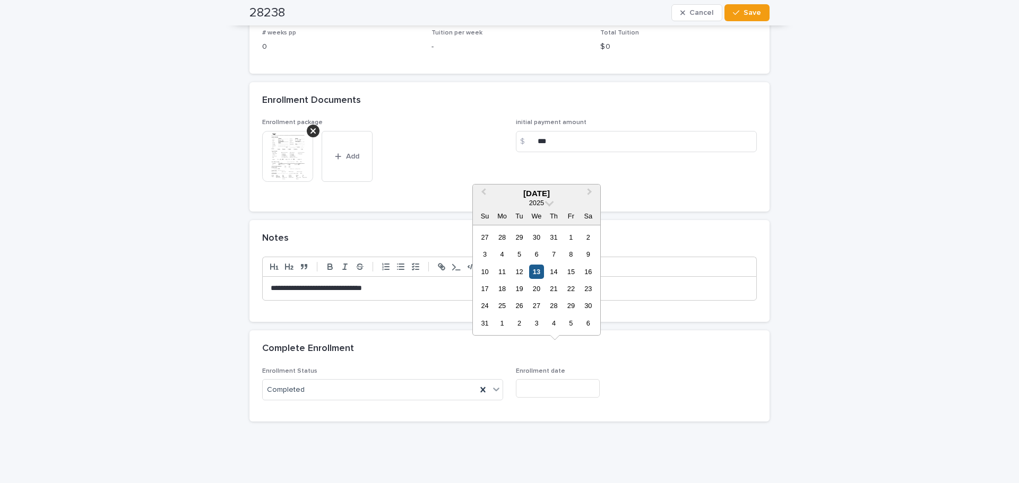
click at [540, 270] on div "13" at bounding box center [536, 272] width 14 height 14
type input "**********"
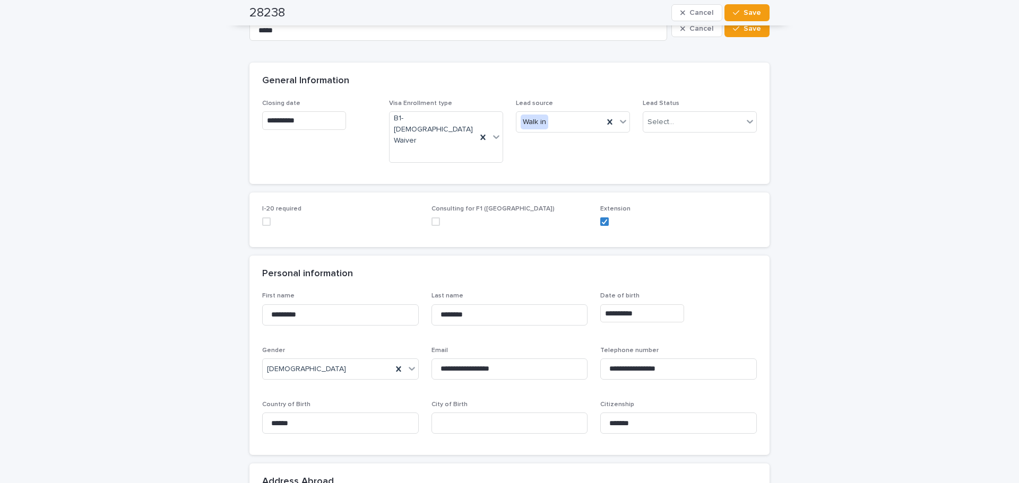
scroll to position [0, 0]
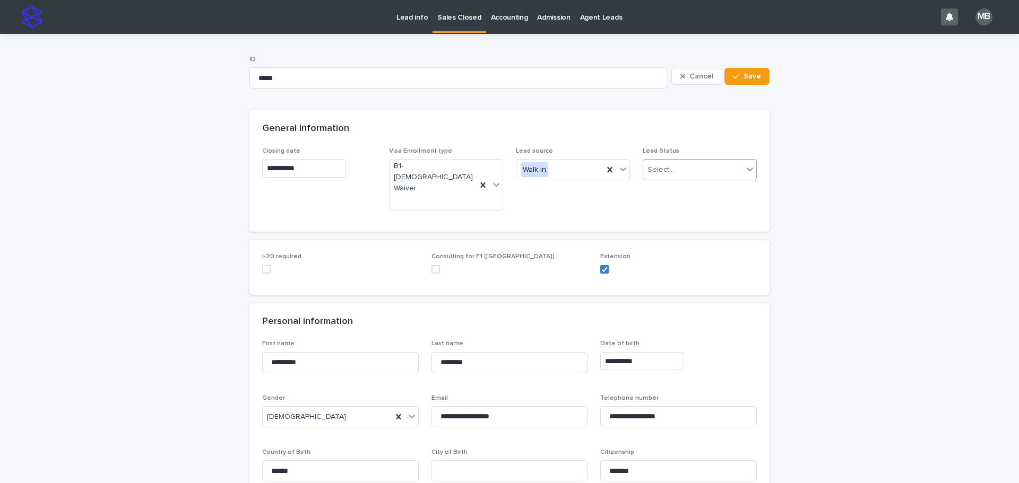
click at [728, 174] on div "Select..." at bounding box center [693, 170] width 100 height 18
click at [691, 223] on div "Extension" at bounding box center [695, 227] width 113 height 19
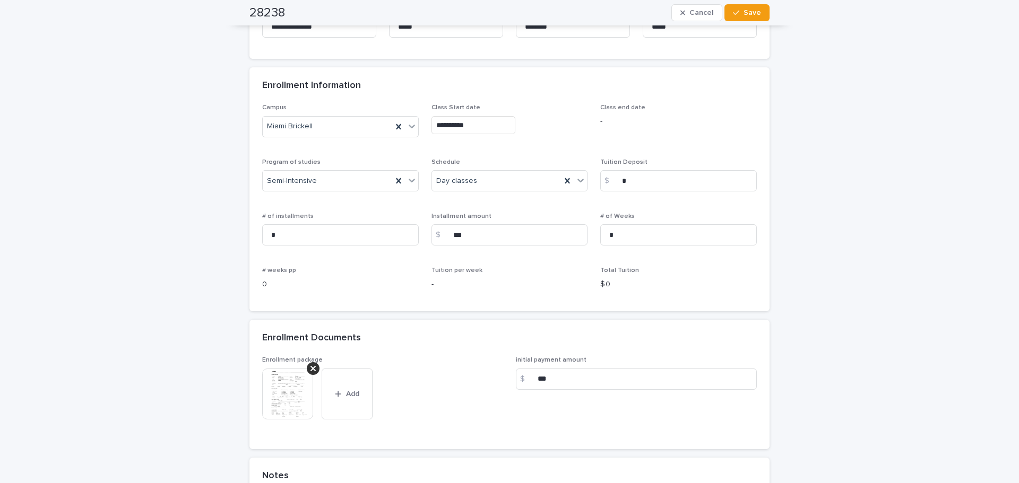
scroll to position [936, 0]
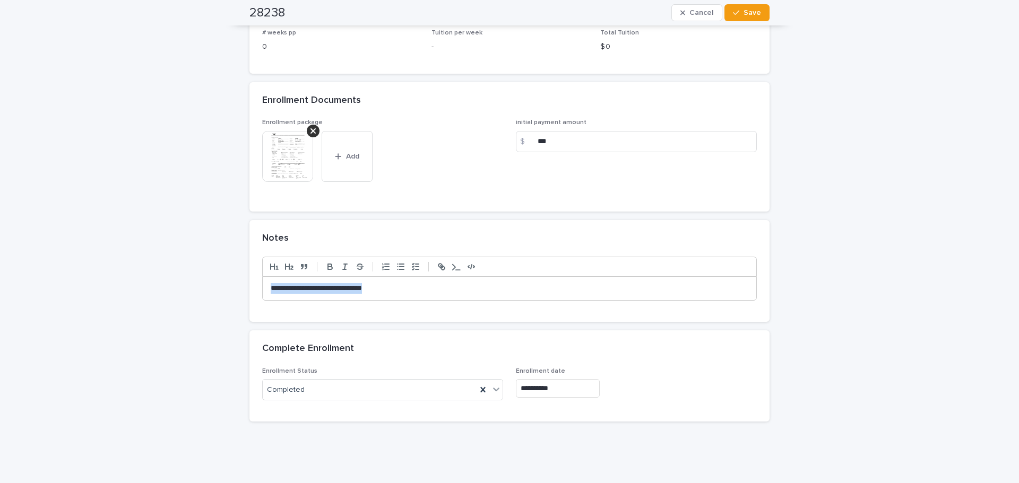
drag, startPoint x: 385, startPoint y: 251, endPoint x: 170, endPoint y: 229, distance: 216.0
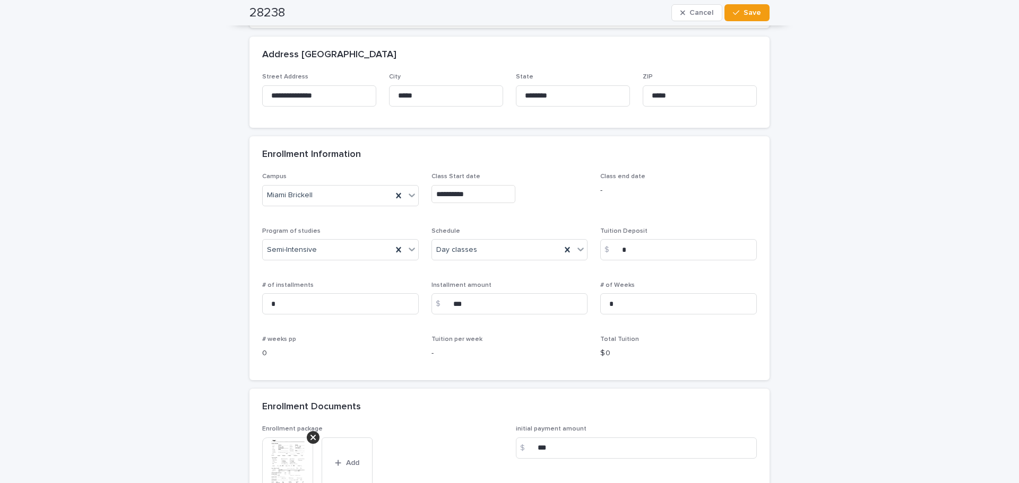
scroll to position [564, 0]
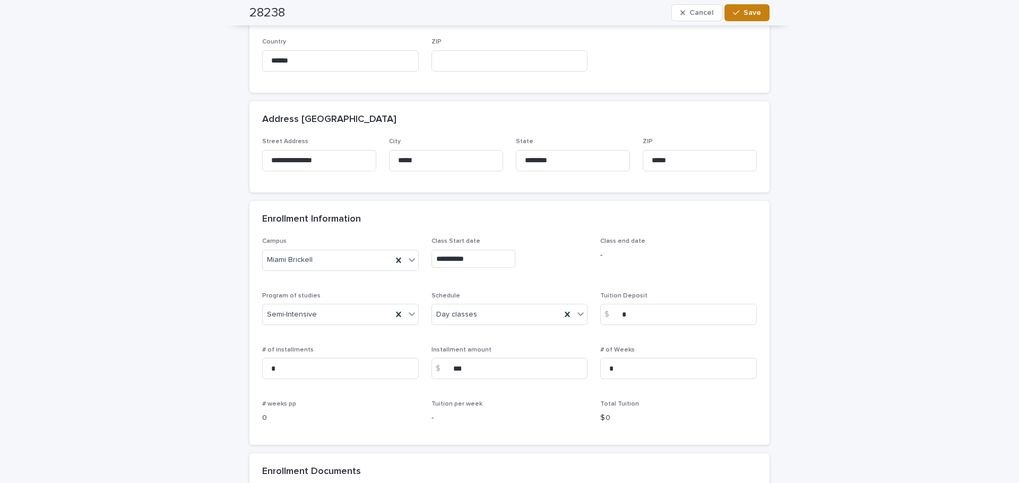
click at [743, 11] on span "Save" at bounding box center [752, 12] width 18 height 7
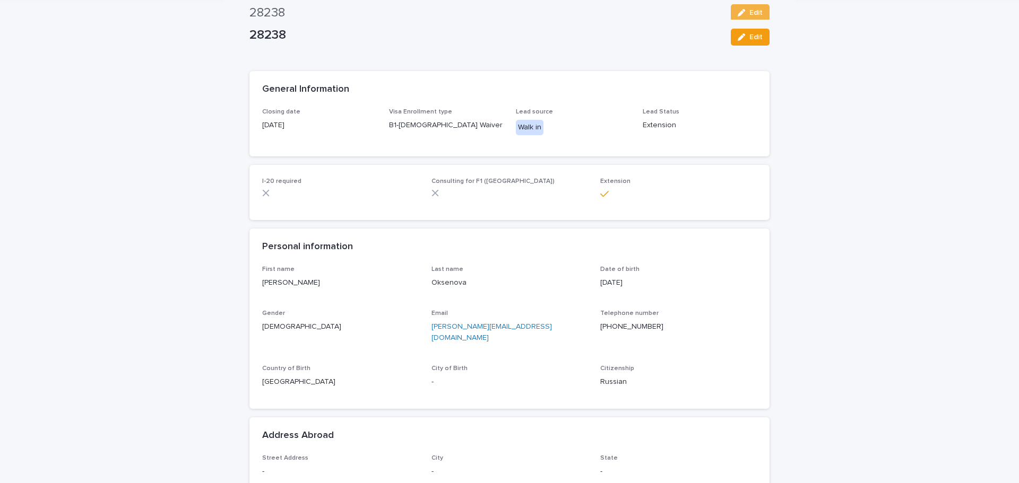
scroll to position [0, 0]
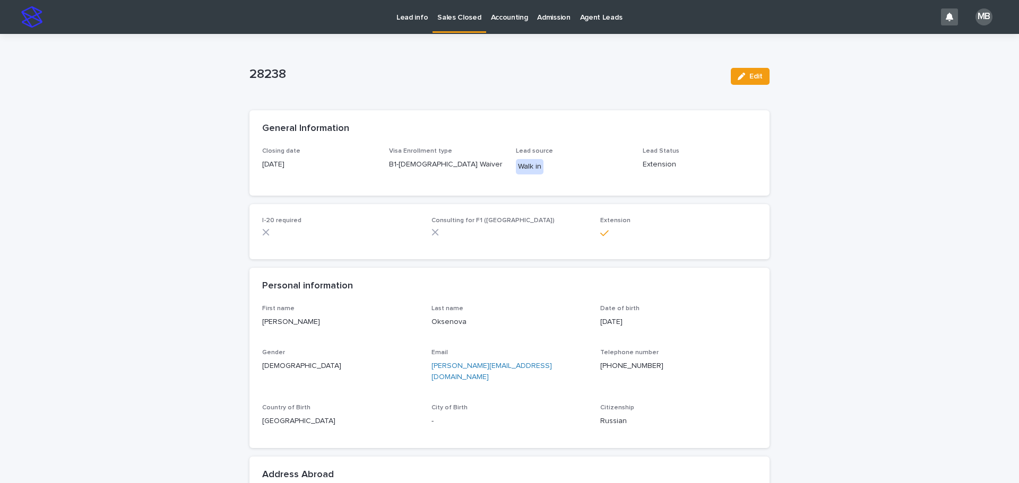
click at [472, 21] on p "Sales Closed" at bounding box center [459, 11] width 44 height 22
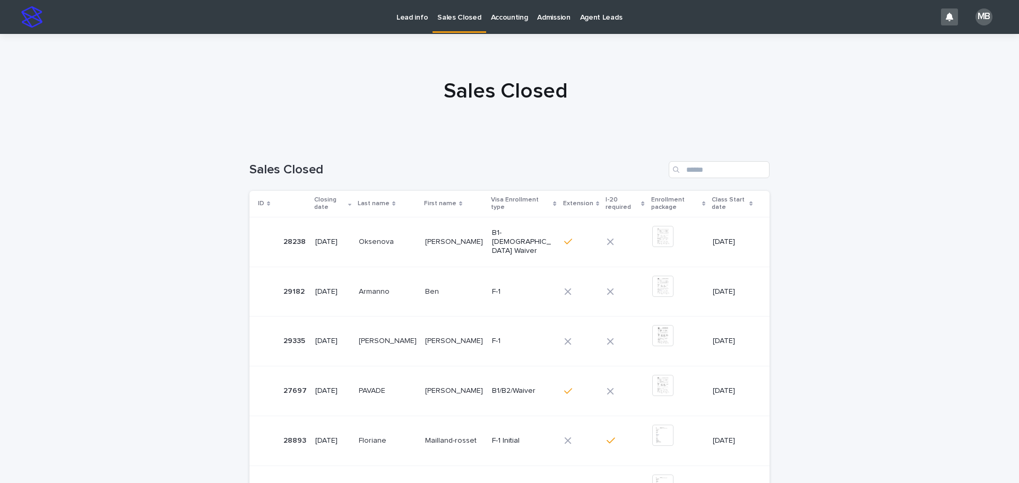
click at [420, 21] on p "Lead info" at bounding box center [411, 11] width 31 height 22
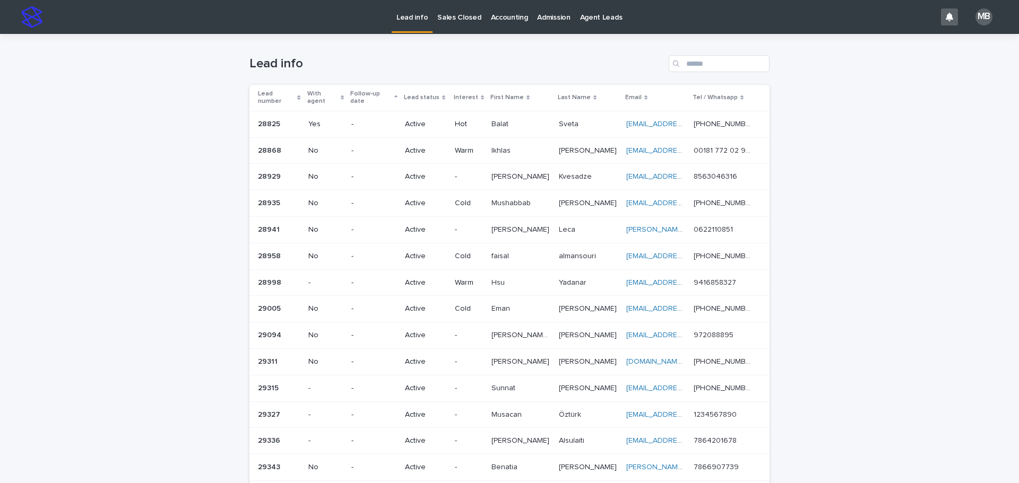
click at [495, 68] on h1 "Lead info" at bounding box center [456, 63] width 415 height 15
click at [433, 92] on p "Lead status" at bounding box center [422, 98] width 36 height 12
click at [0, 164] on div "Loading... Saving… Loading... Saving… Lead info Lead number With agent Follow-u…" at bounding box center [509, 426] width 1019 height 784
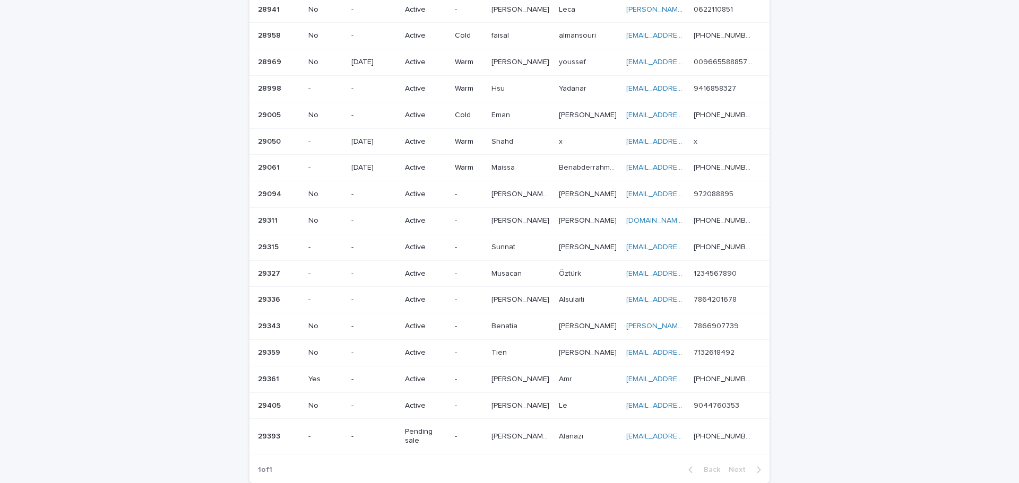
scroll to position [318, 0]
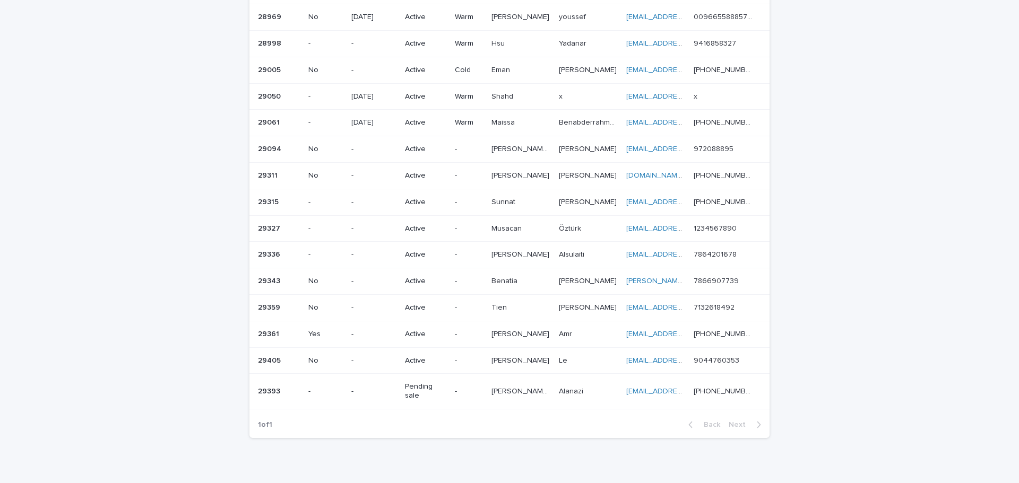
click at [894, 289] on div "Loading... Saving… Loading... Saving… Lead info Lead number With agent Follow-u…" at bounding box center [509, 108] width 1019 height 784
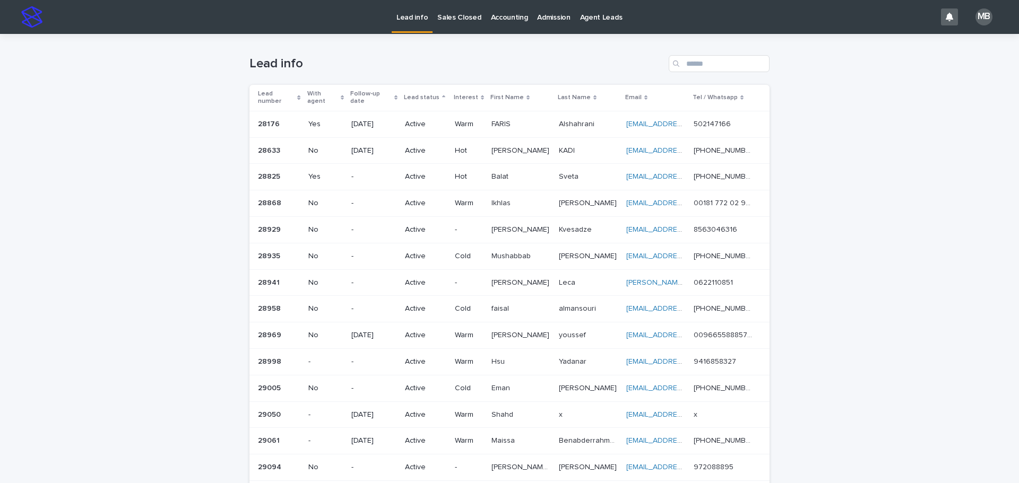
click at [992, 371] on div "Loading... Saving… Loading... Saving… Lead info Lead number With agent Follow-u…" at bounding box center [509, 426] width 1019 height 784
click at [456, 15] on p "Sales Closed" at bounding box center [459, 11] width 44 height 22
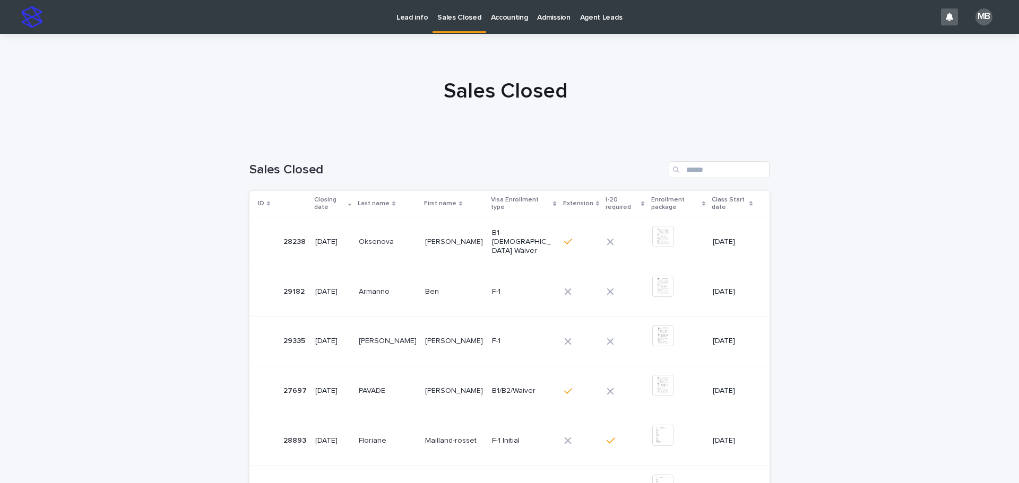
click at [416, 21] on p "Lead info" at bounding box center [411, 11] width 31 height 22
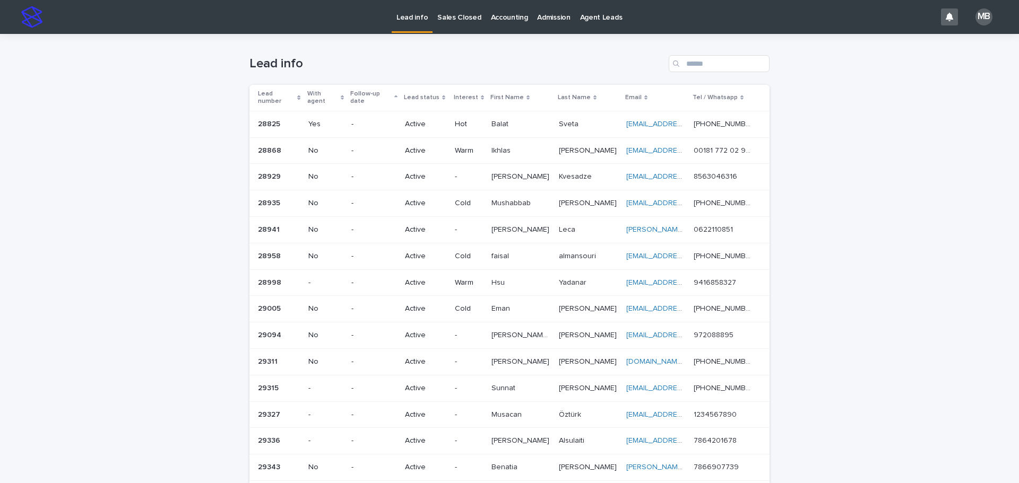
drag, startPoint x: 416, startPoint y: 21, endPoint x: 972, endPoint y: 292, distance: 619.0
click at [972, 292] on div "Loading... Saving… Loading... Saving… Lead info Lead number With agent Follow-u…" at bounding box center [509, 426] width 1019 height 784
click at [972, 290] on div "Loading... Saving… Loading... Saving… Lead info Lead number With agent Follow-u…" at bounding box center [509, 426] width 1019 height 784
click at [462, 15] on p "Sales Closed" at bounding box center [459, 11] width 44 height 22
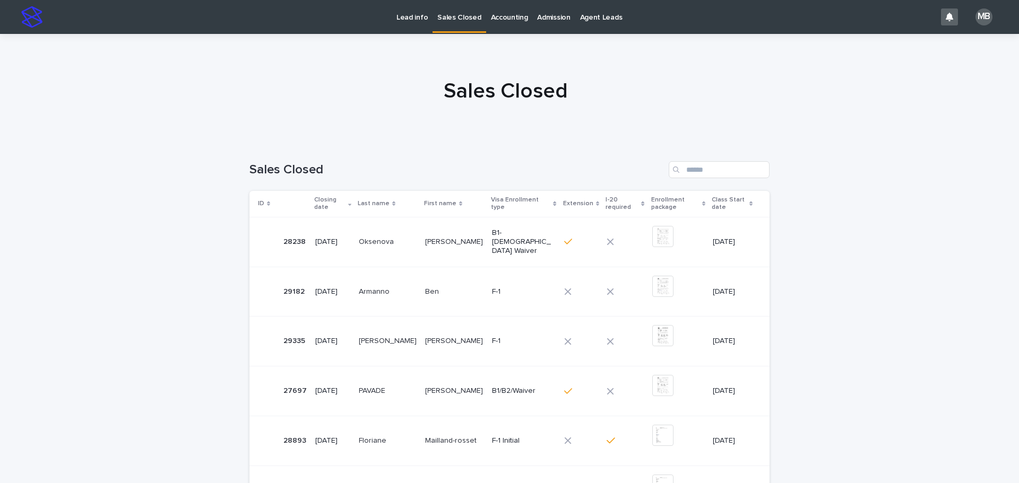
click at [406, 16] on p "Lead info" at bounding box center [411, 11] width 31 height 22
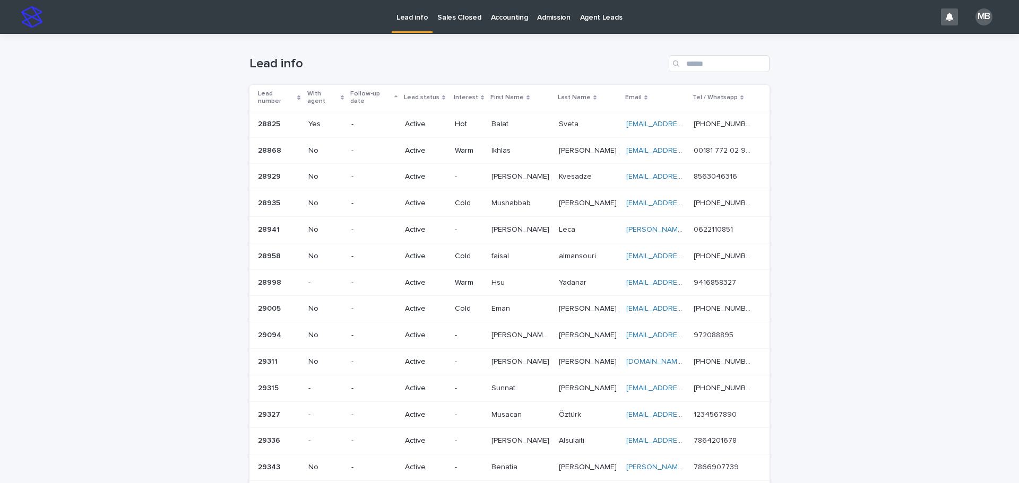
click at [442, 92] on div "Lead status" at bounding box center [425, 98] width 43 height 12
click at [62, 153] on div "Loading... Saving… Loading... Saving… Lead info Lead number With agent Follow-u…" at bounding box center [509, 426] width 1019 height 784
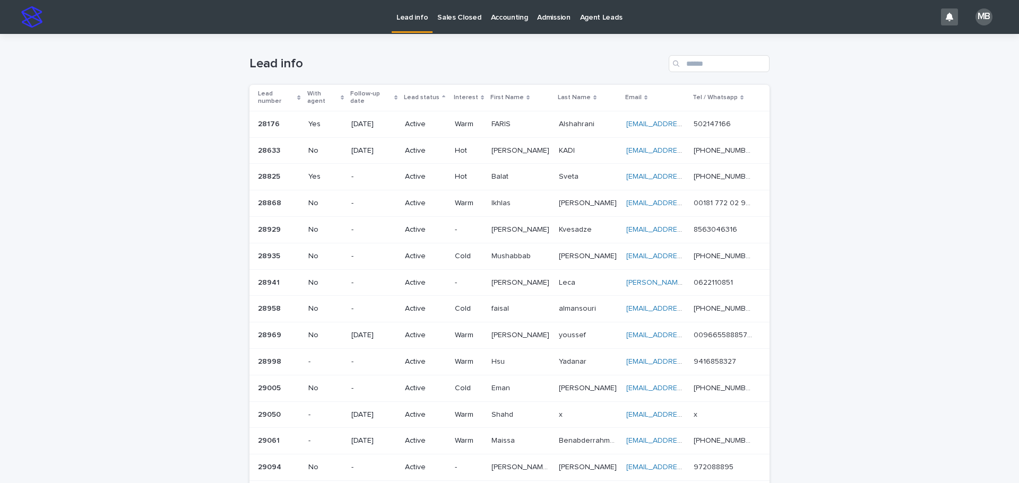
click at [453, 19] on p "Sales Closed" at bounding box center [459, 11] width 44 height 22
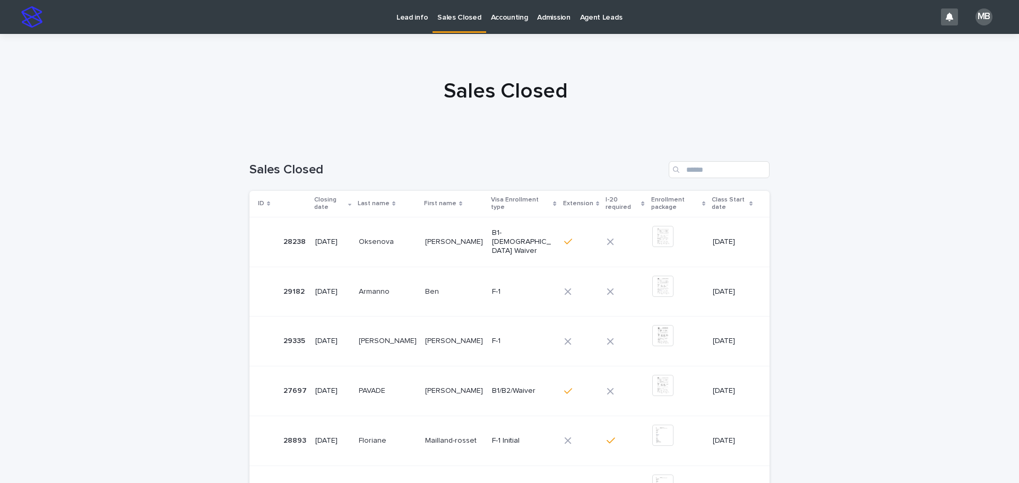
click at [391, 336] on p "[PERSON_NAME]" at bounding box center [389, 340] width 60 height 11
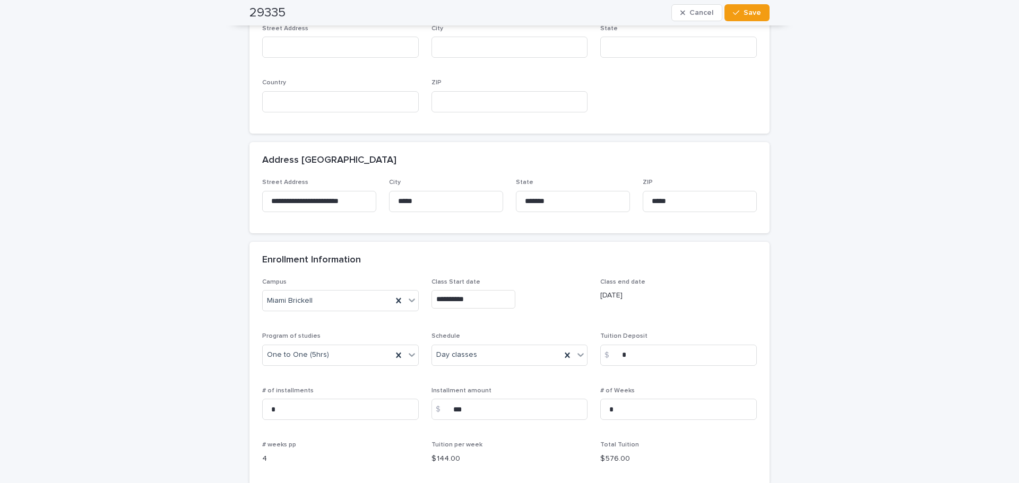
scroll to position [743, 0]
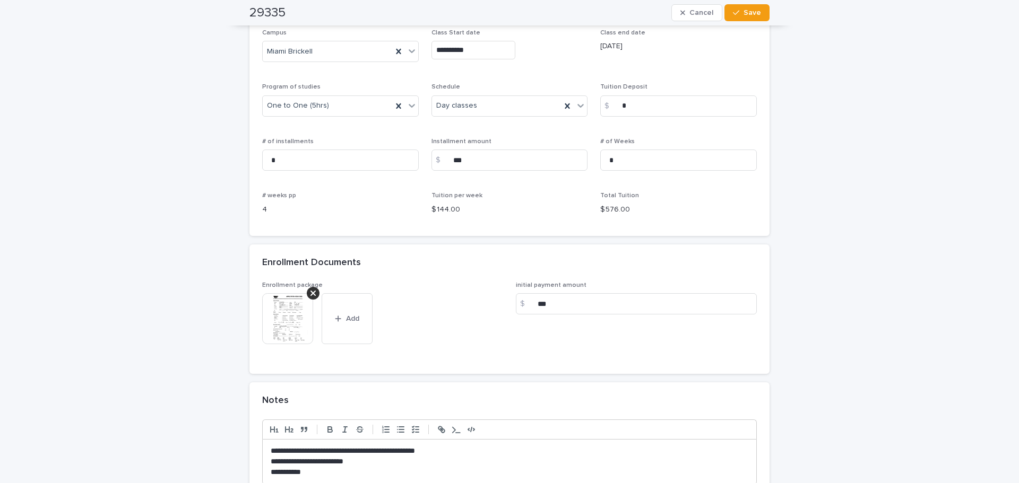
click at [307, 328] on img at bounding box center [287, 318] width 51 height 51
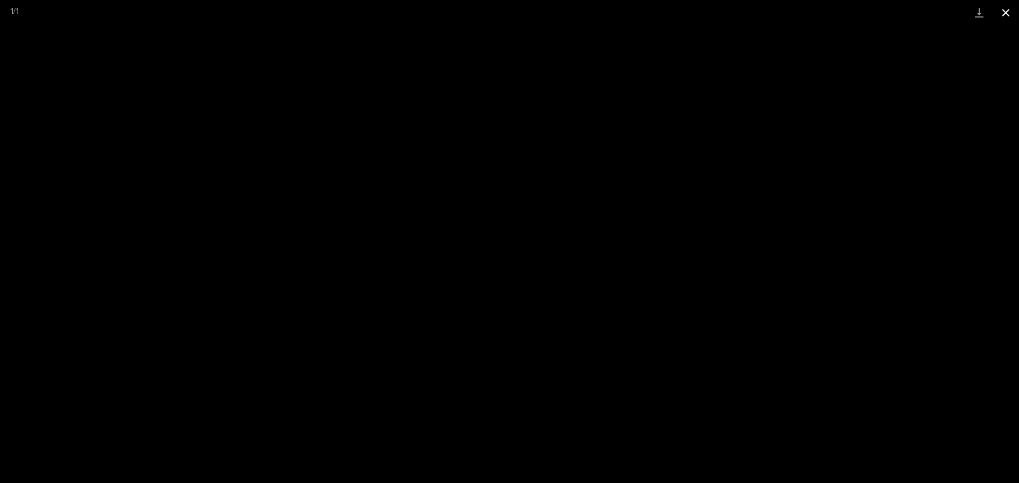
click at [1018, 10] on button "Close gallery" at bounding box center [1005, 12] width 27 height 25
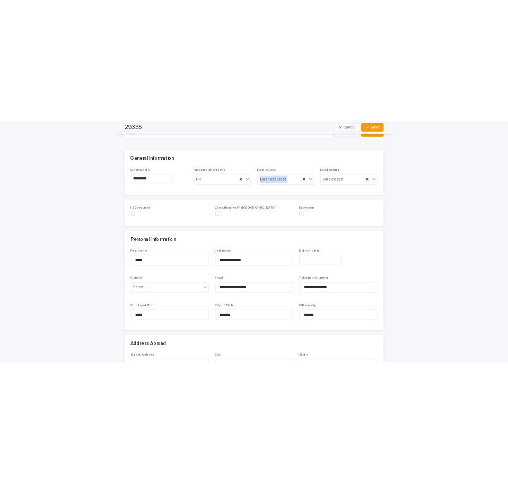
scroll to position [0, 0]
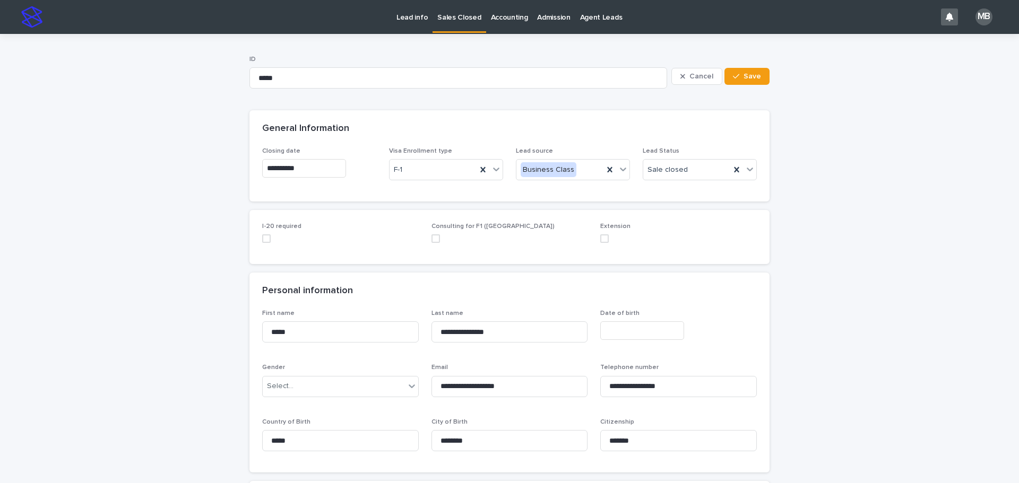
click at [411, 16] on p "Lead info" at bounding box center [411, 11] width 31 height 22
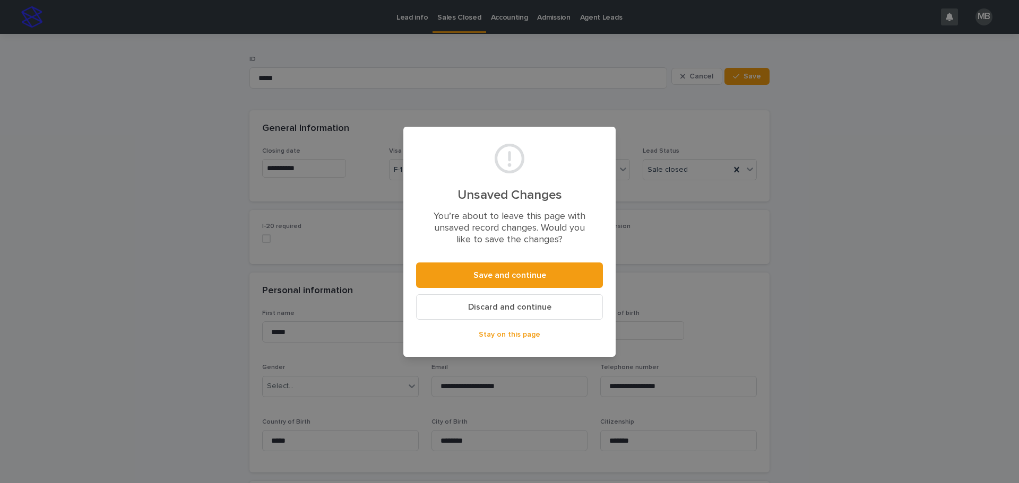
click at [552, 311] on button "Discard and continue" at bounding box center [509, 306] width 187 height 25
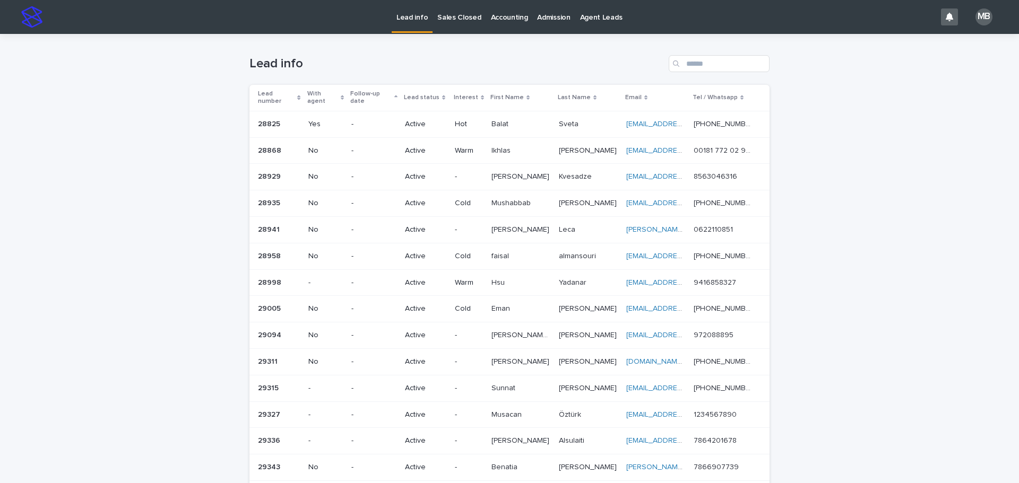
click at [473, 9] on p "Sales Closed" at bounding box center [459, 11] width 44 height 22
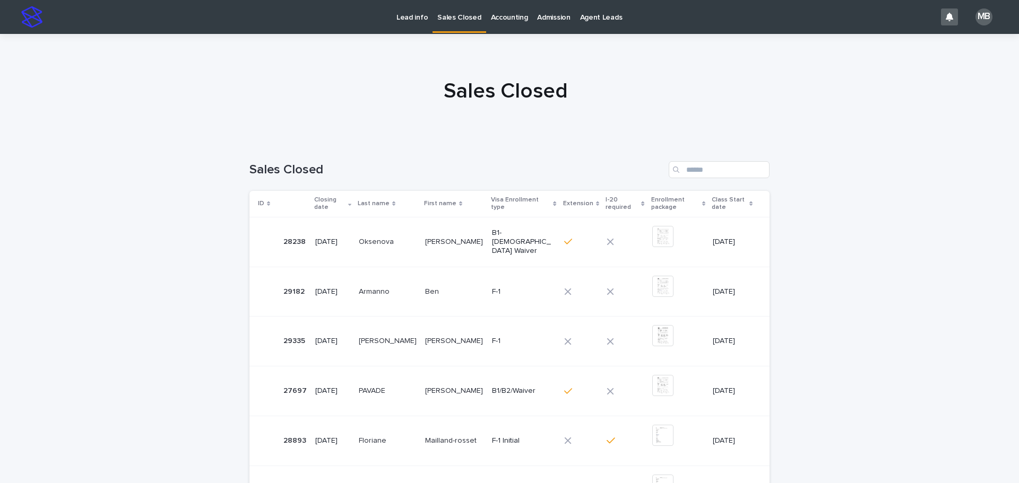
click at [413, 19] on p "Lead info" at bounding box center [411, 11] width 31 height 22
